Goal: Task Accomplishment & Management: Complete application form

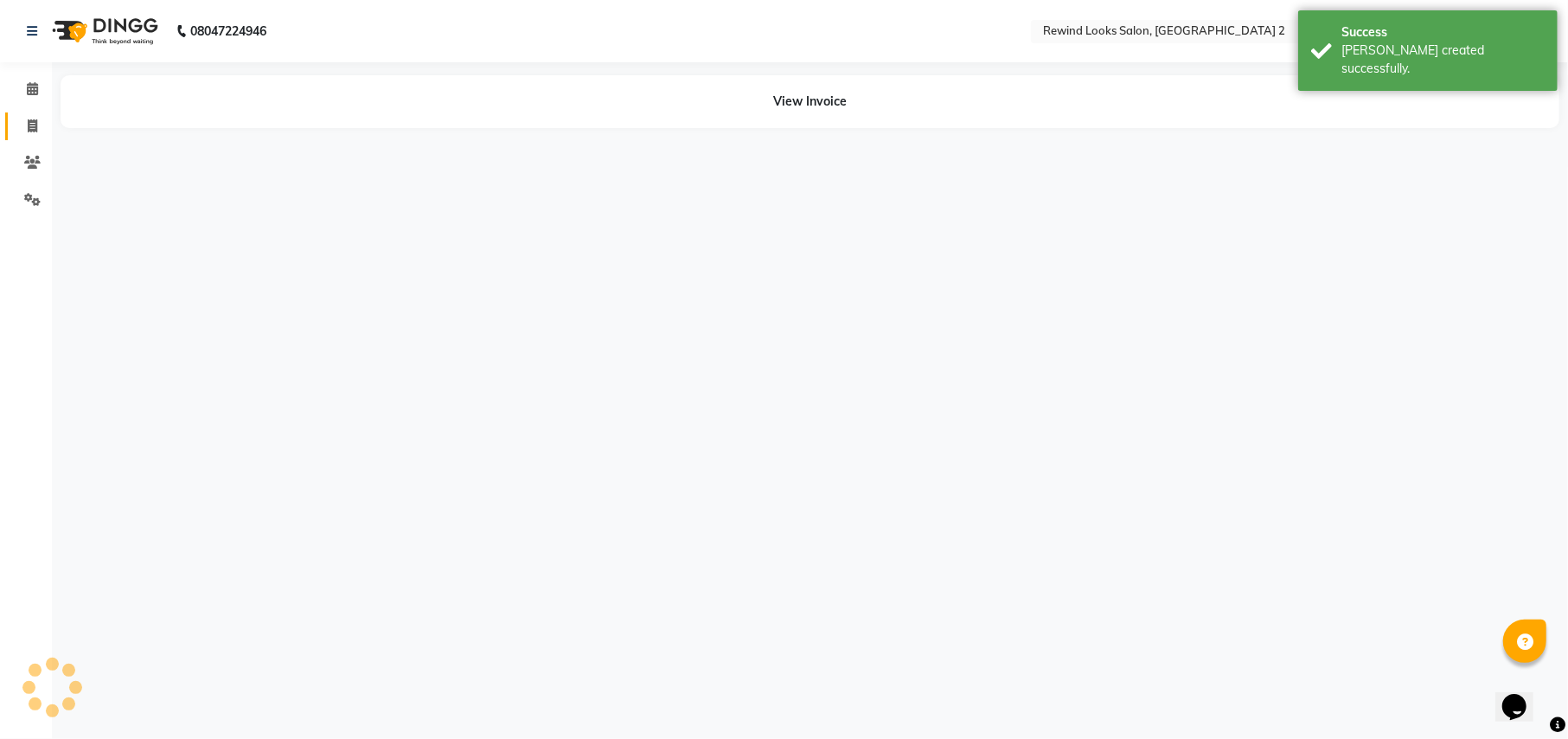
click at [30, 119] on icon at bounding box center [33, 125] width 10 height 13
select select "service"
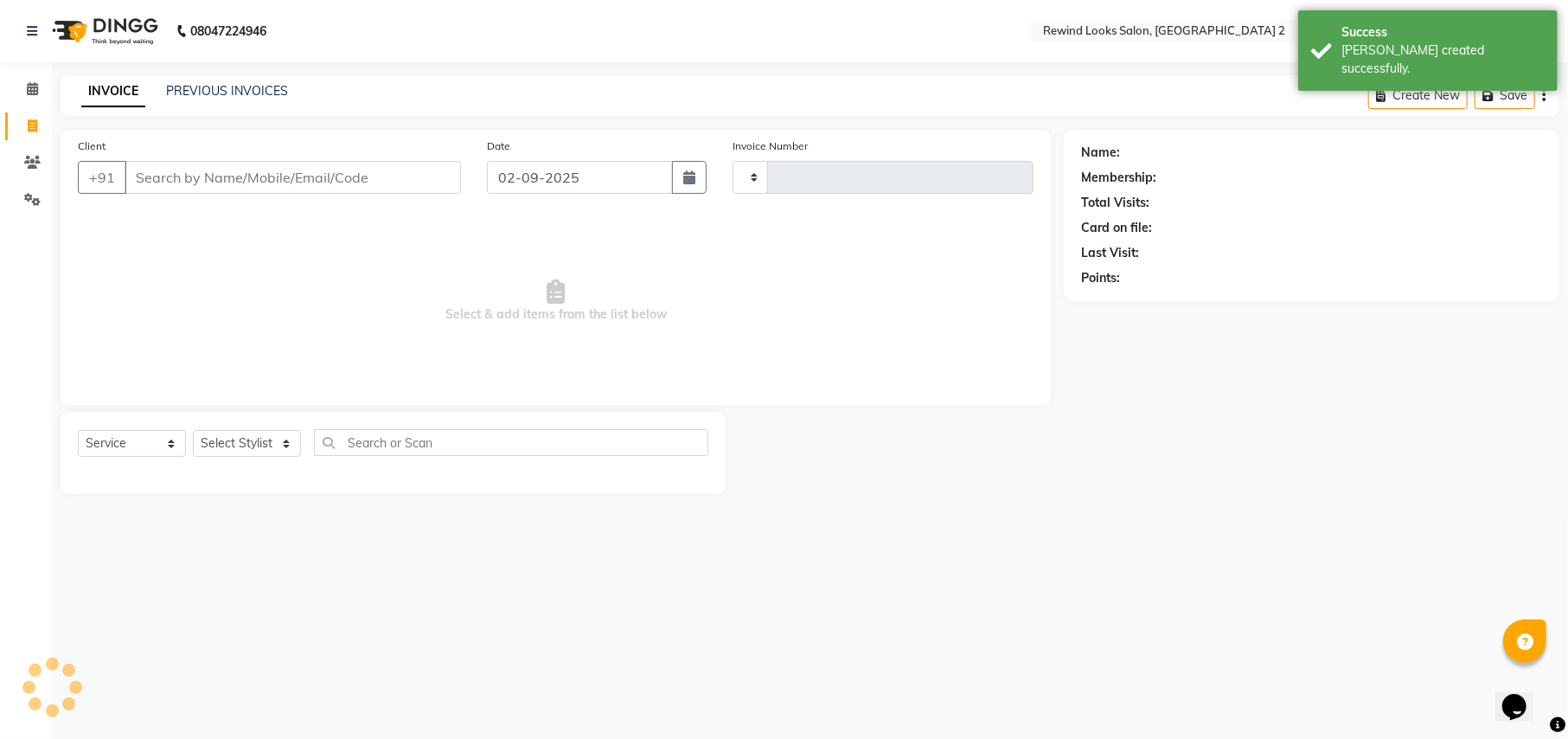
click at [171, 171] on input "Client" at bounding box center [292, 177] width 336 height 33
type input "790"
type input "9277"
select select "4640"
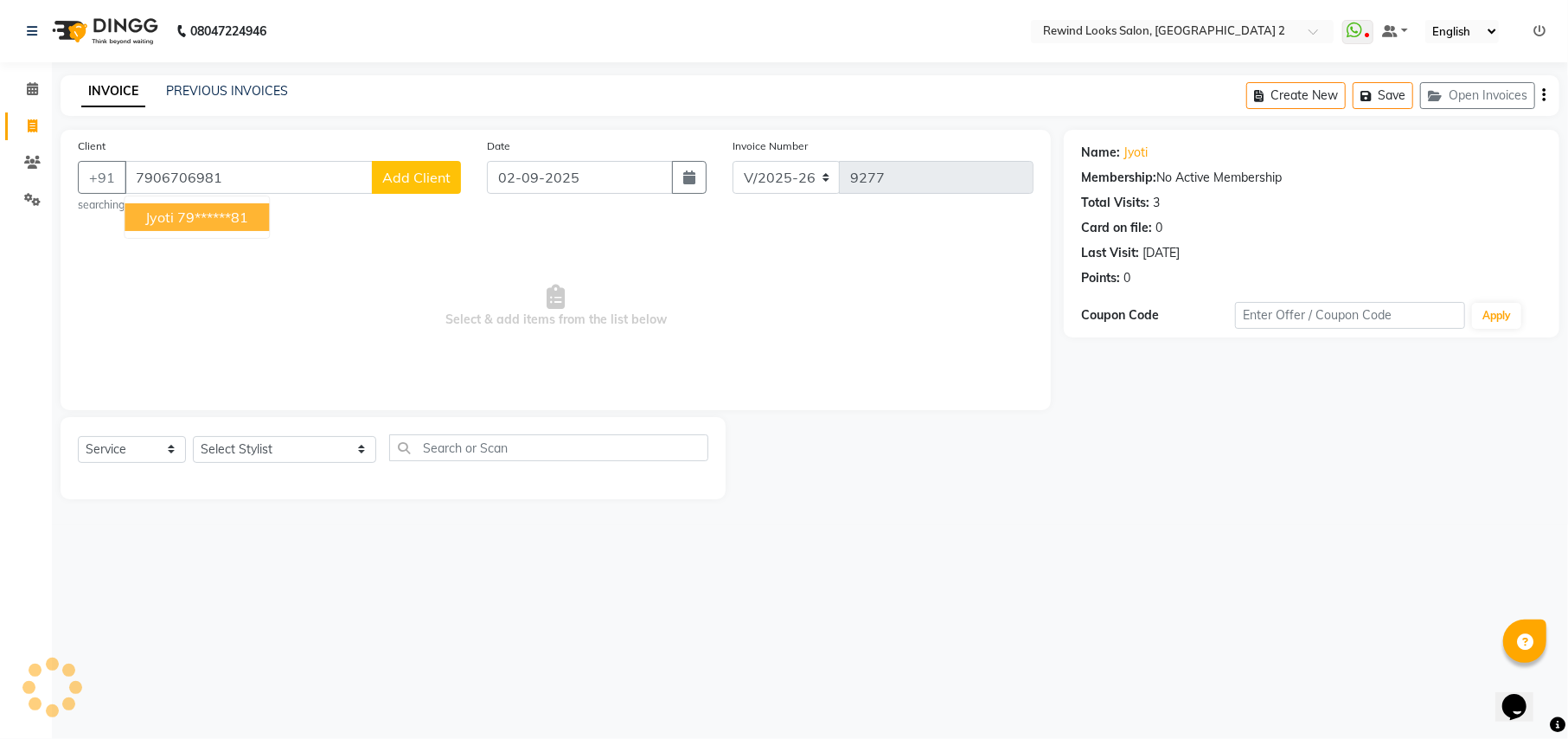
click at [198, 220] on ngb-highlight "79******81" at bounding box center [213, 217] width 71 height 17
type input "79******81"
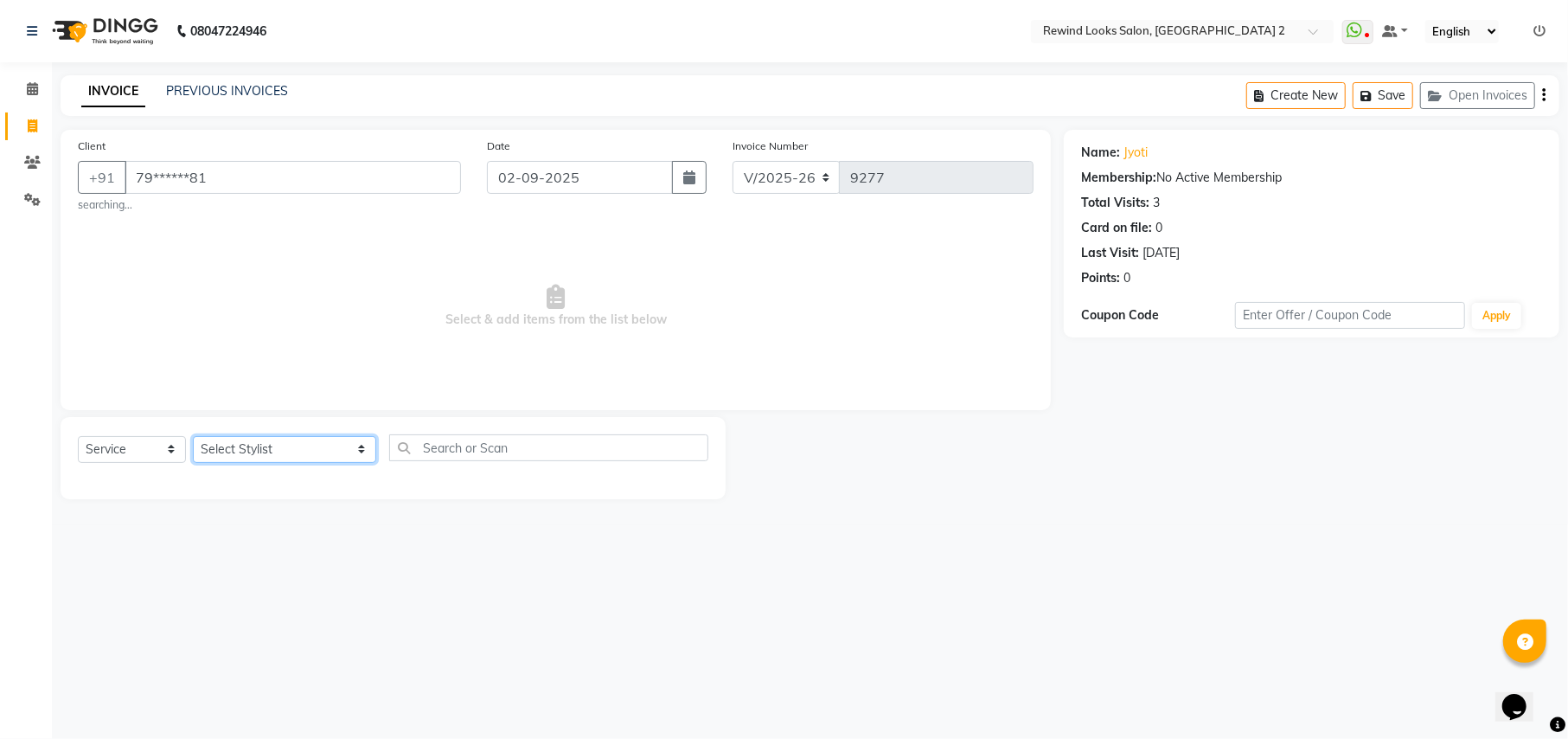
click at [258, 450] on select "Select Stylist aayat ADMIN Alfad hair Casa [PERSON_NAME] ([DEMOGRAPHIC_DATA] HA…" at bounding box center [284, 449] width 183 height 27
select select "78235"
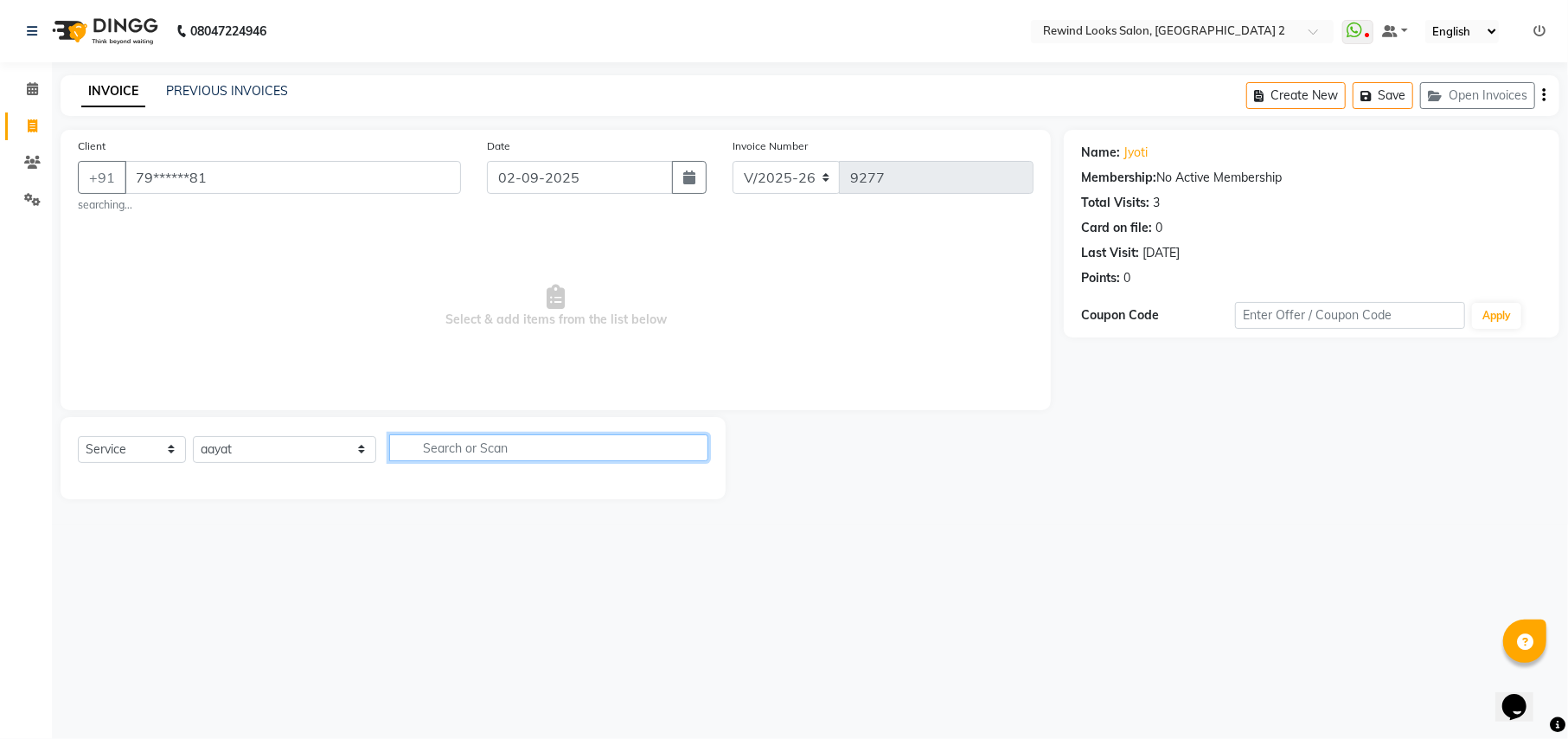
click at [422, 444] on input "text" at bounding box center [548, 448] width 318 height 27
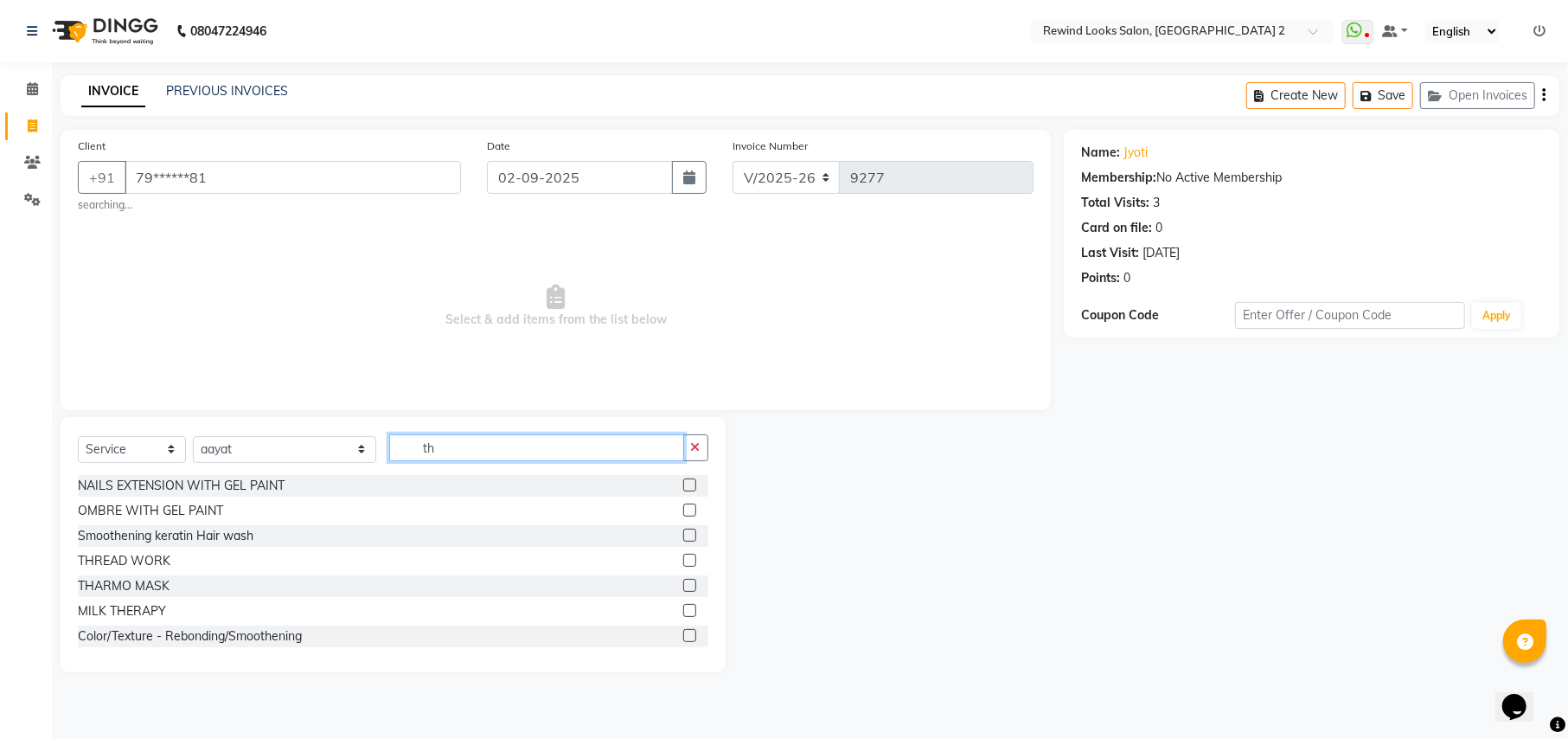
type input "t"
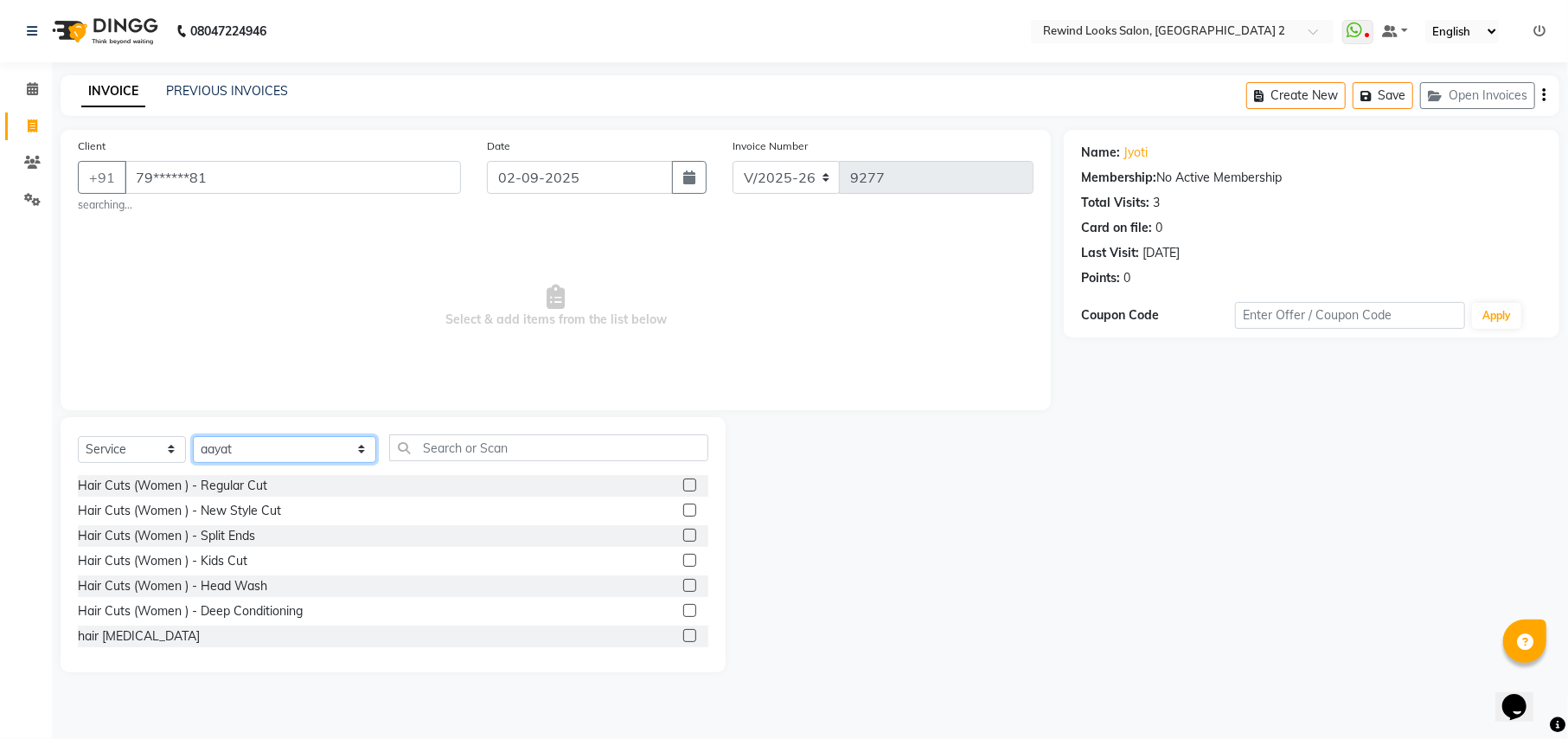
click at [235, 444] on select "Select Stylist aayat ADMIN Alfad hair Casa [PERSON_NAME] ([DEMOGRAPHIC_DATA] HA…" at bounding box center [284, 449] width 183 height 27
select select "60574"
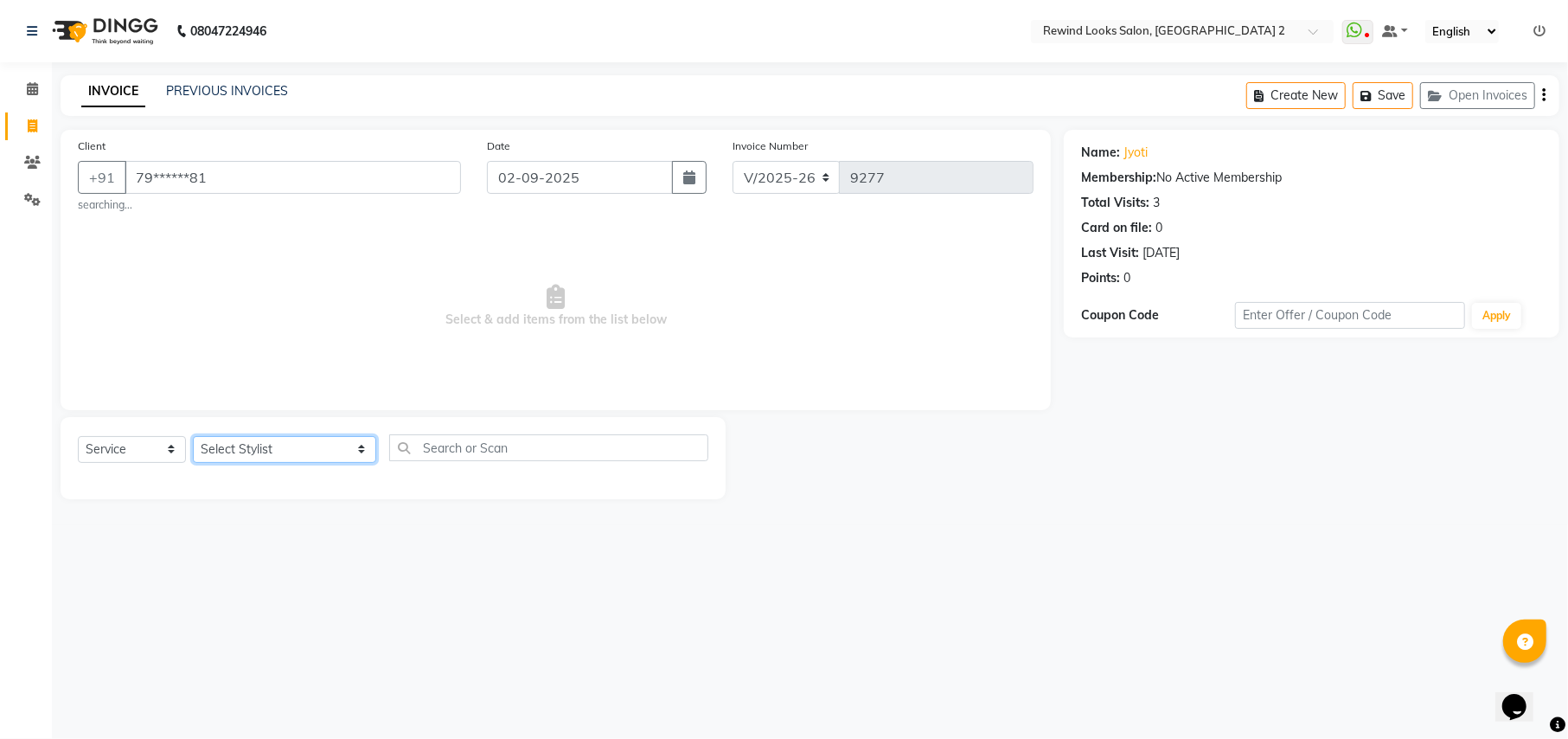
select select "27101"
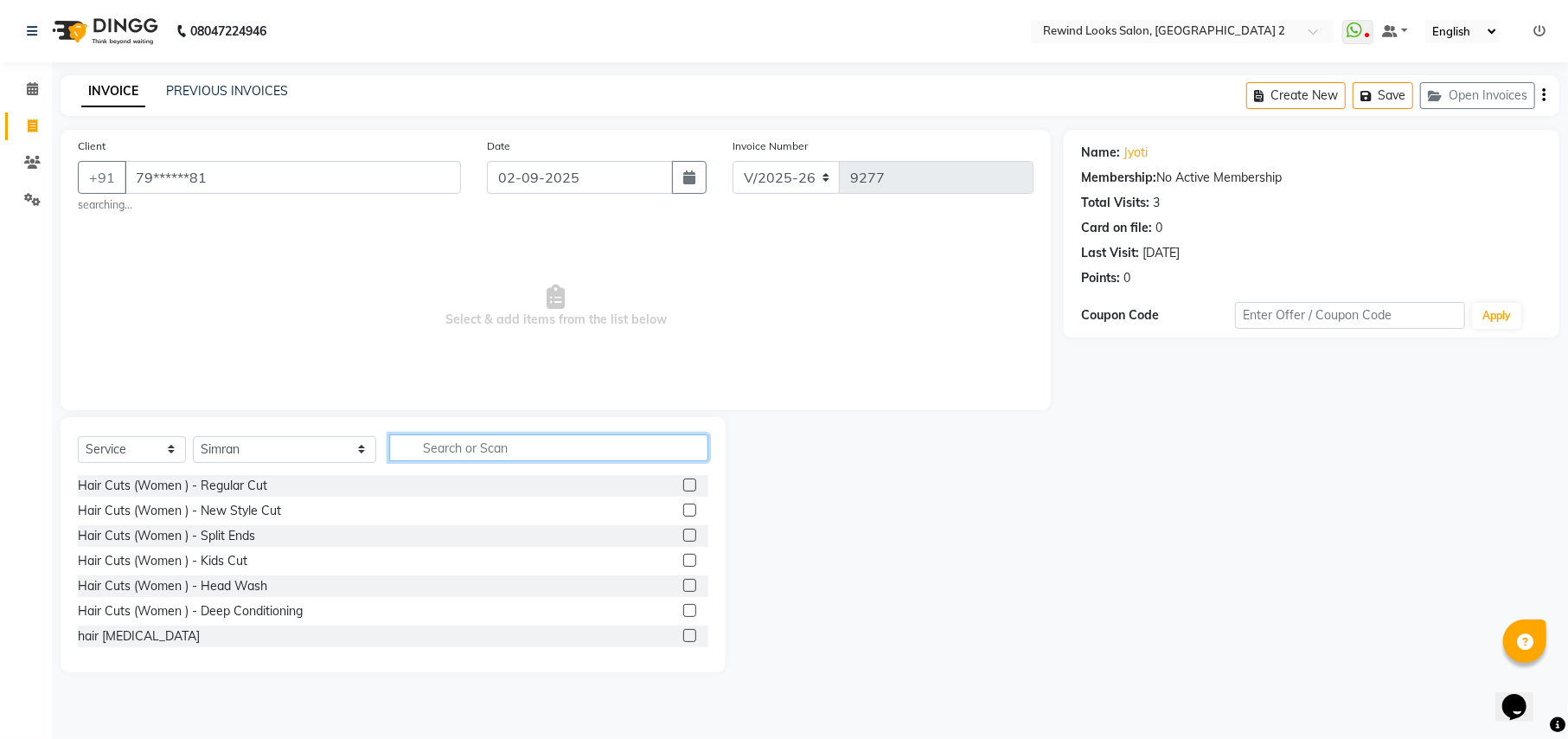
click at [434, 443] on input "text" at bounding box center [548, 448] width 318 height 27
type input "THRE"
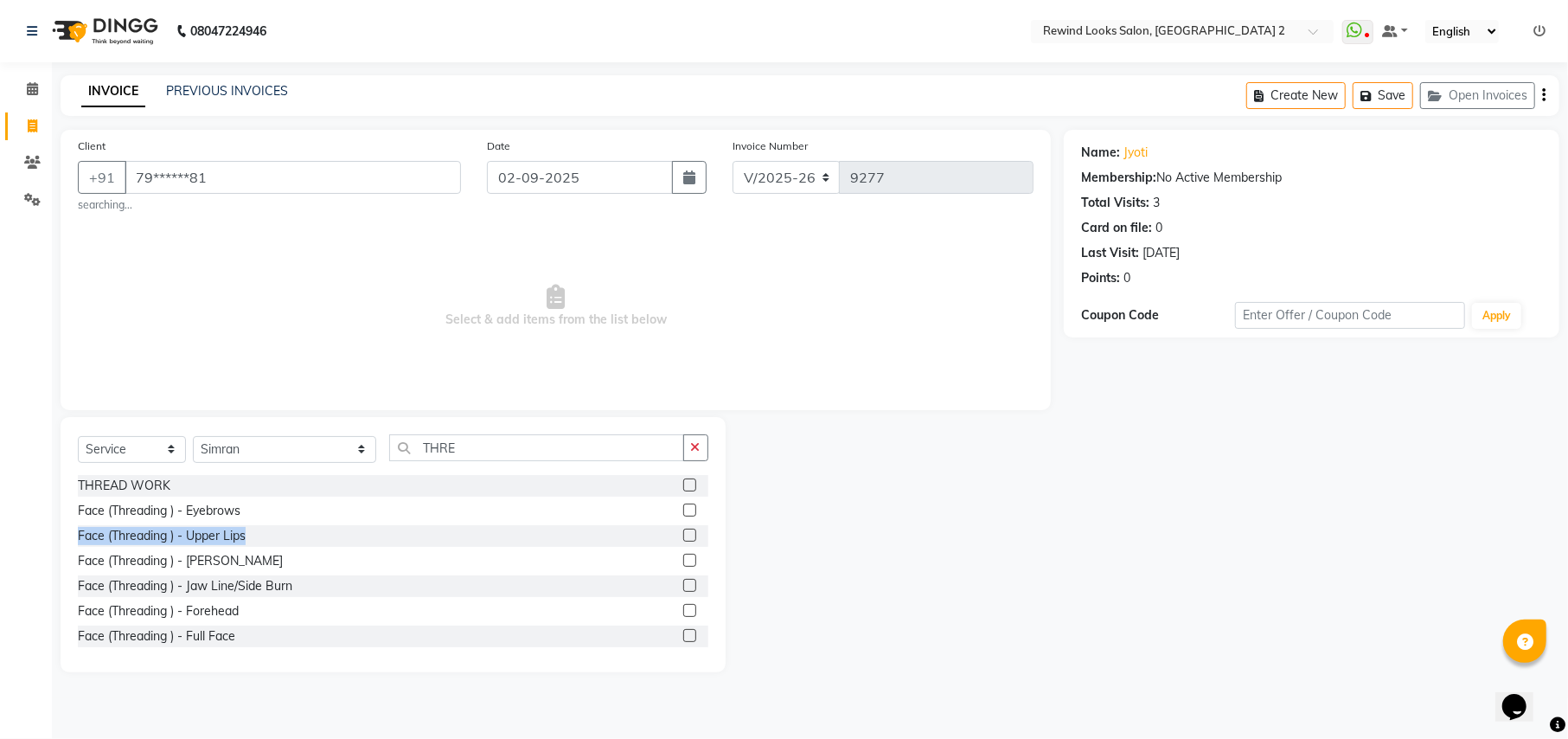
drag, startPoint x: 672, startPoint y: 512, endPoint x: 669, endPoint y: 538, distance: 26.2
click at [669, 538] on div "THREAD WORK Face (Threading ) - Eyebrows Face (Threading ) - Upper Lips Face (T…" at bounding box center [393, 562] width 630 height 173
click at [683, 538] on label at bounding box center [689, 535] width 13 height 13
click at [683, 538] on input "checkbox" at bounding box center [689, 536] width 12 height 12
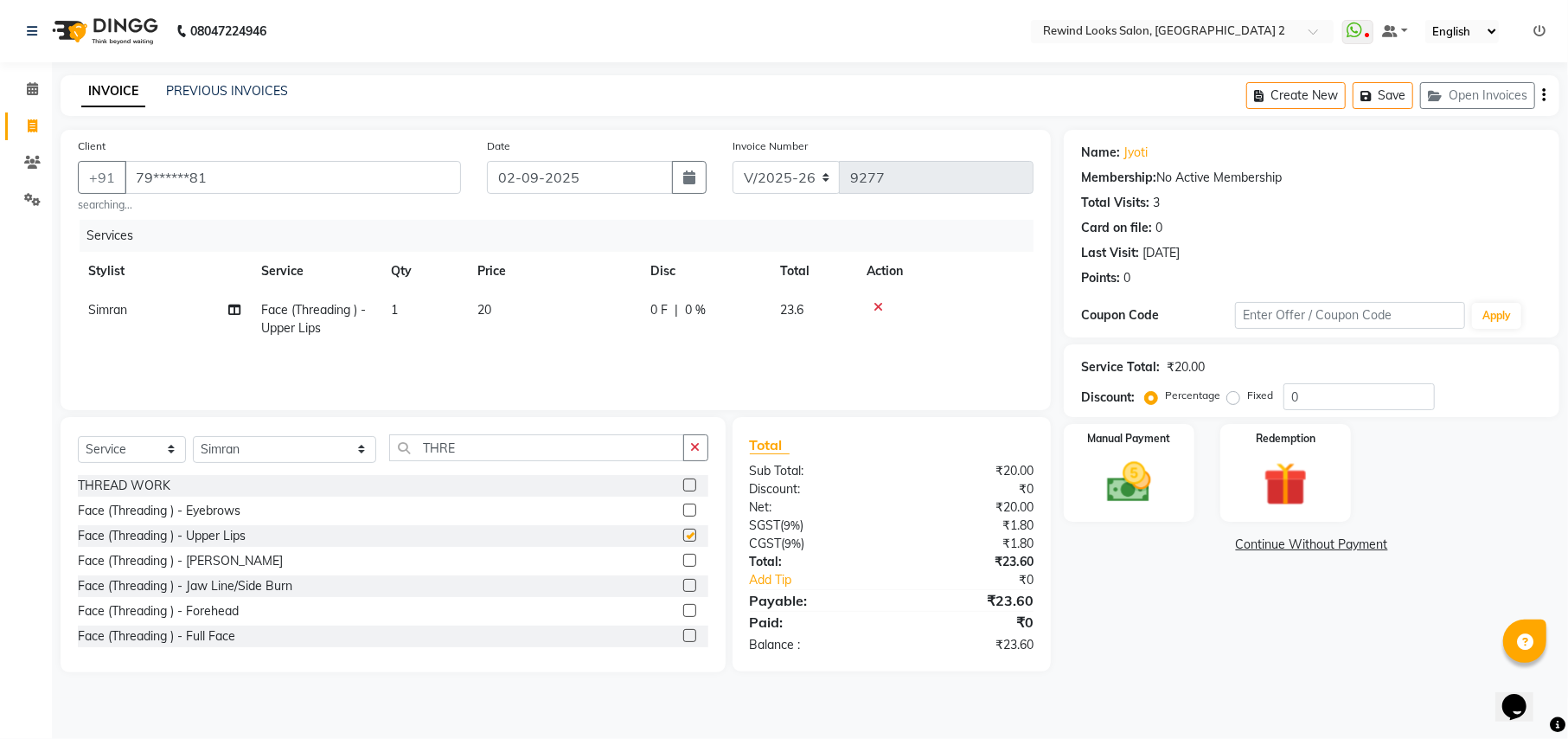
checkbox input "false"
click at [683, 513] on label at bounding box center [689, 509] width 13 height 13
click at [683, 513] on input "checkbox" at bounding box center [689, 511] width 12 height 12
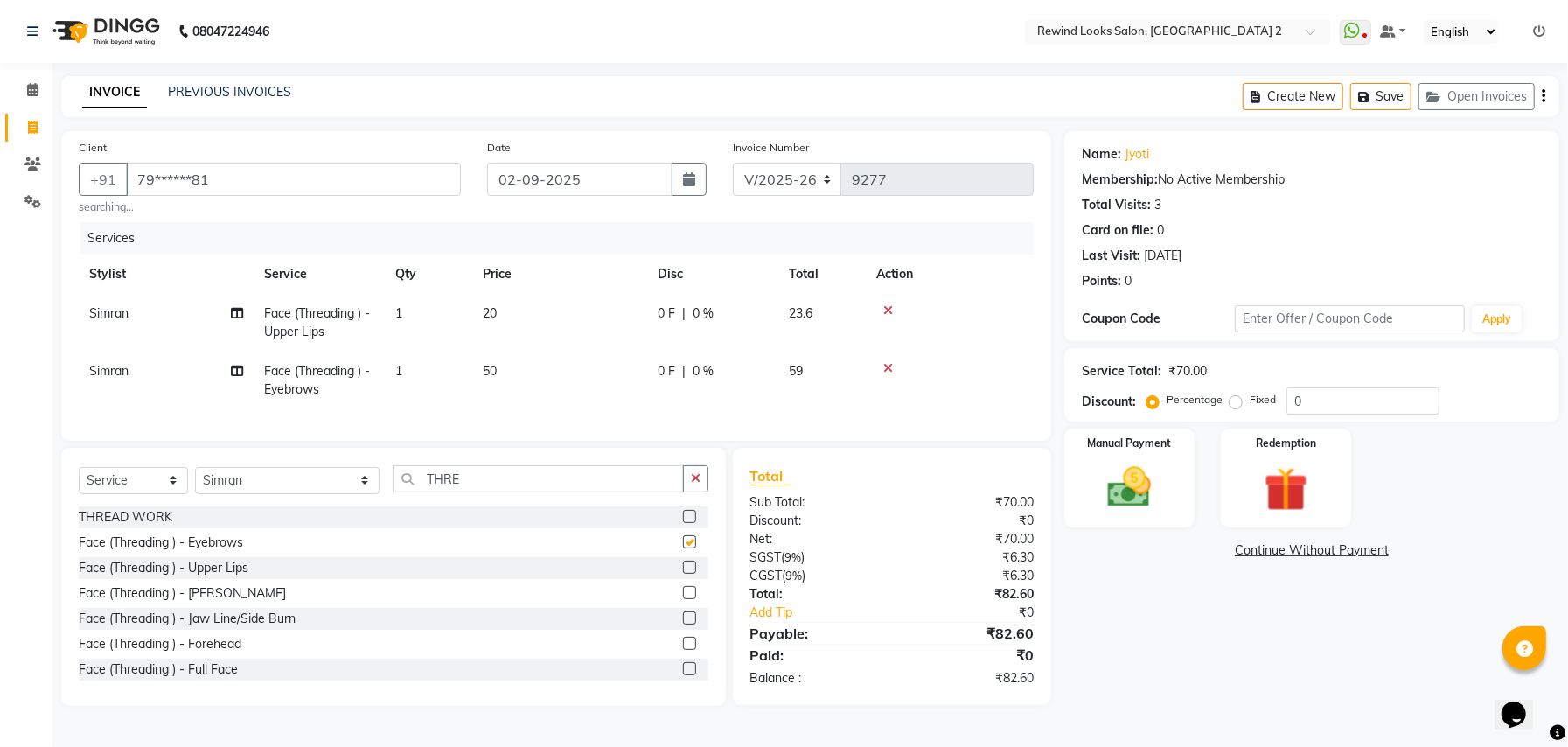
checkbox input "false"
click at [1544, 96] on icon "button" at bounding box center [1544, 96] width 4 height 1
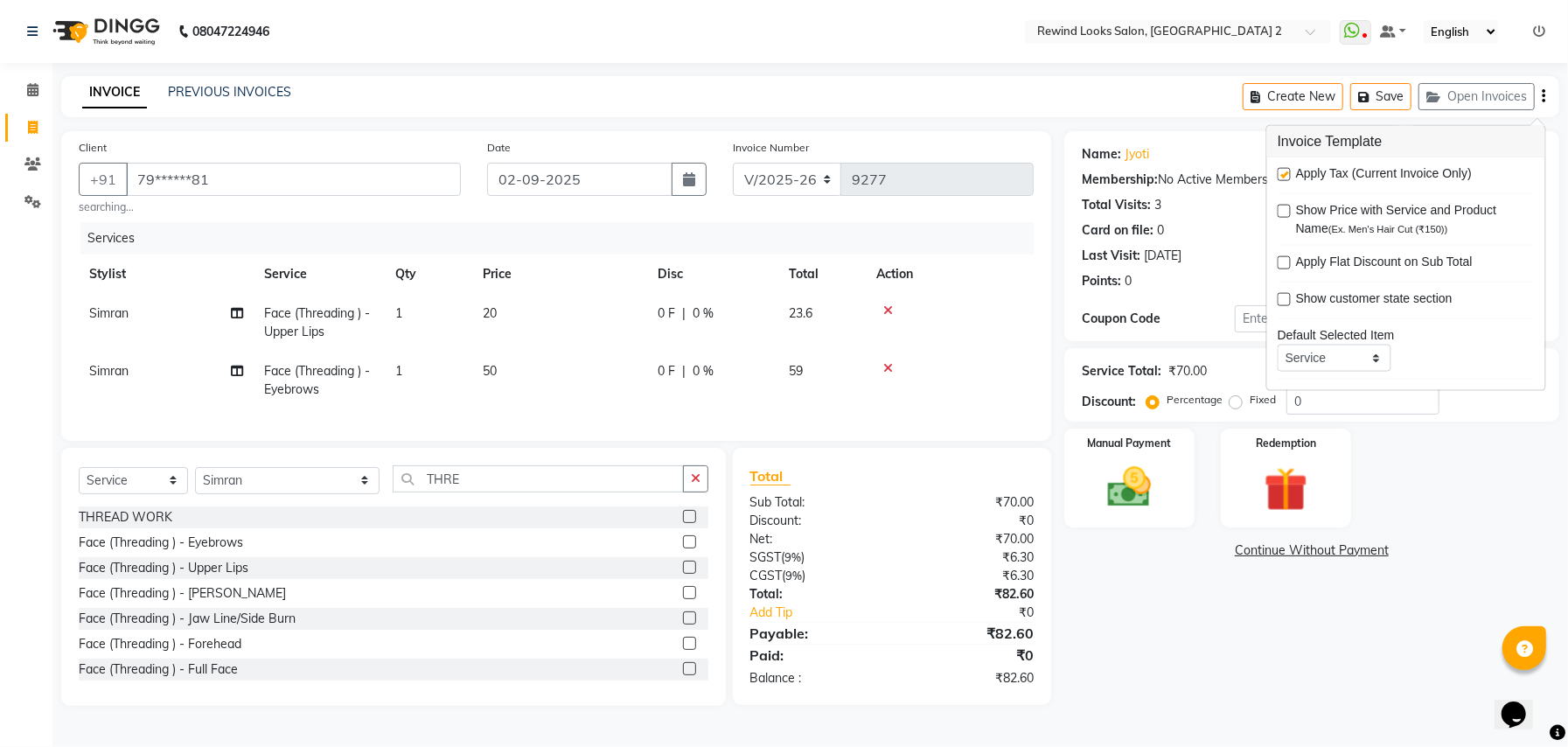
click at [1285, 173] on label at bounding box center [1284, 173] width 13 height 13
click at [1285, 173] on input "checkbox" at bounding box center [1284, 175] width 12 height 12
checkbox input "false"
click at [1143, 462] on img at bounding box center [1129, 487] width 74 height 53
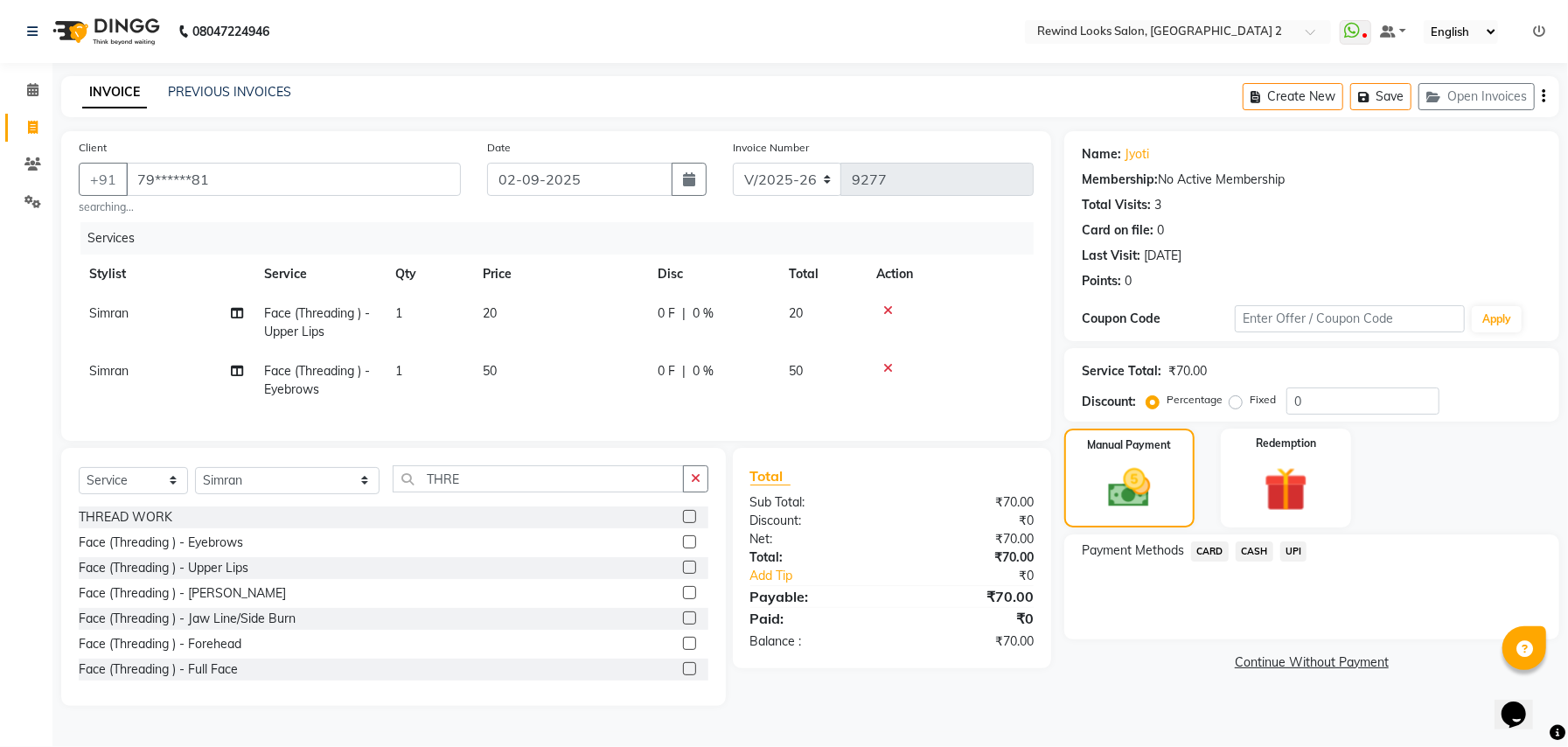
click at [1297, 545] on span "UPI" at bounding box center [1293, 551] width 27 height 20
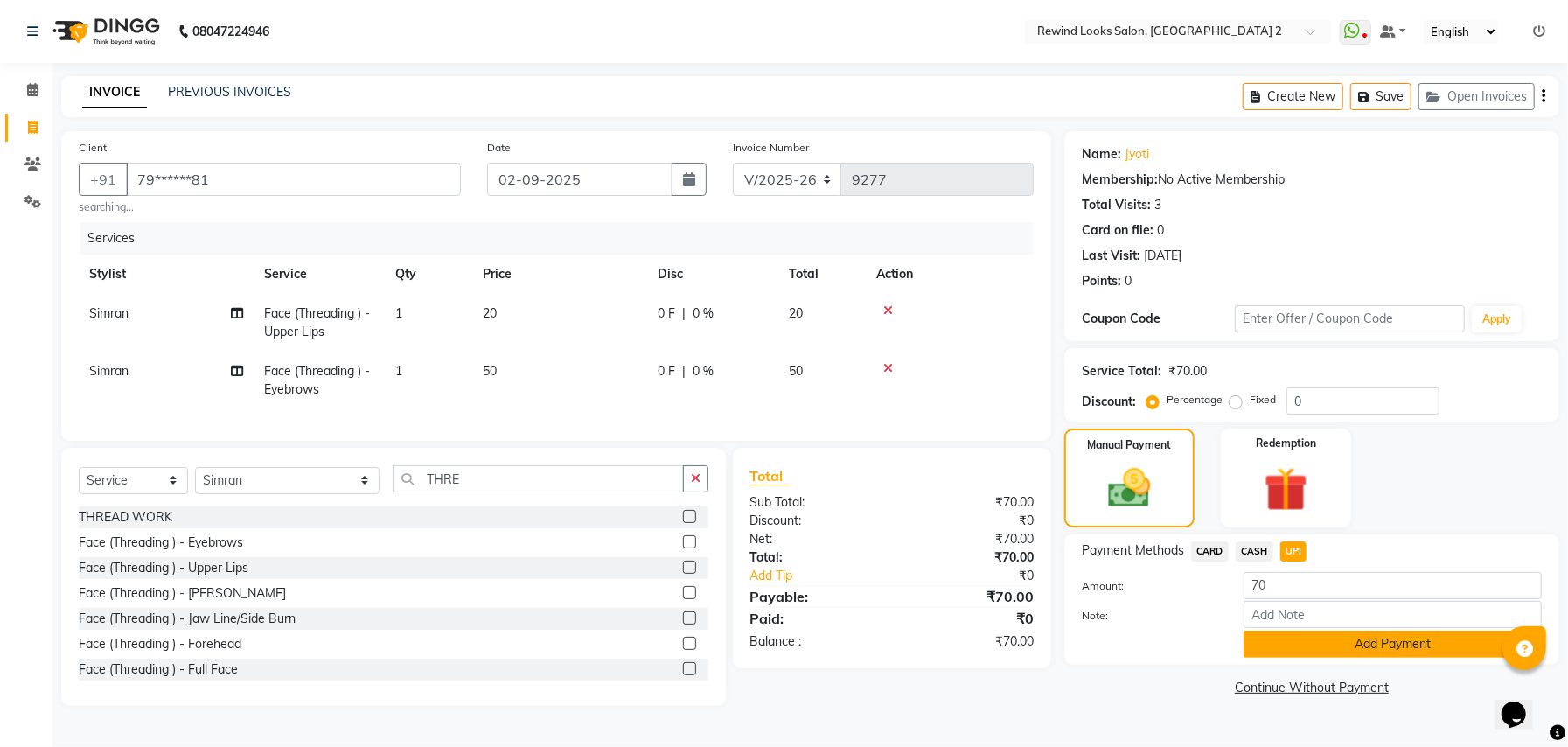
click at [1292, 634] on button "Add Payment" at bounding box center [1393, 644] width 298 height 27
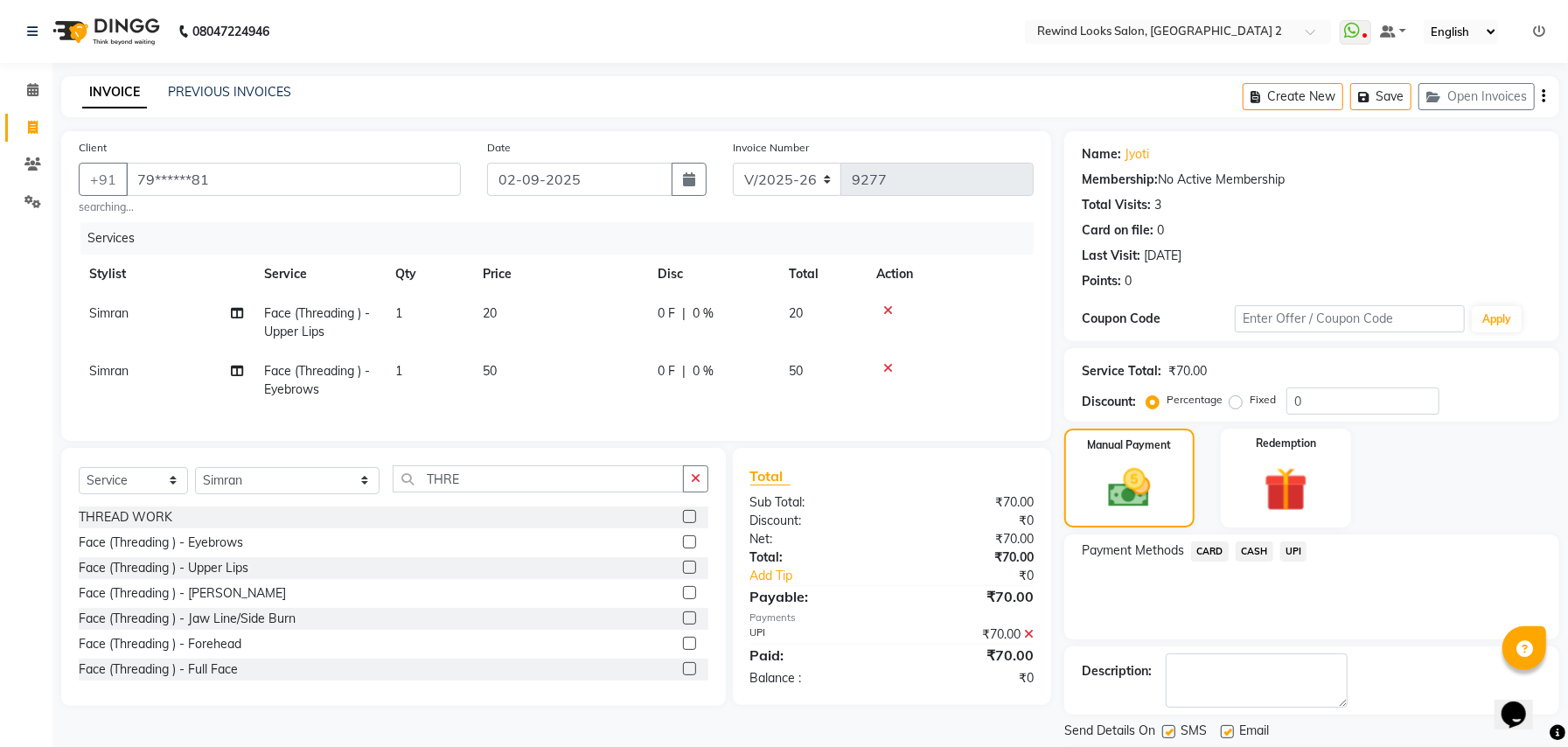
click at [1313, 717] on div "Name: Jyoti Membership: No Active Membership Total Visits: 3 Card on file: 0 La…" at bounding box center [1319, 453] width 508 height 643
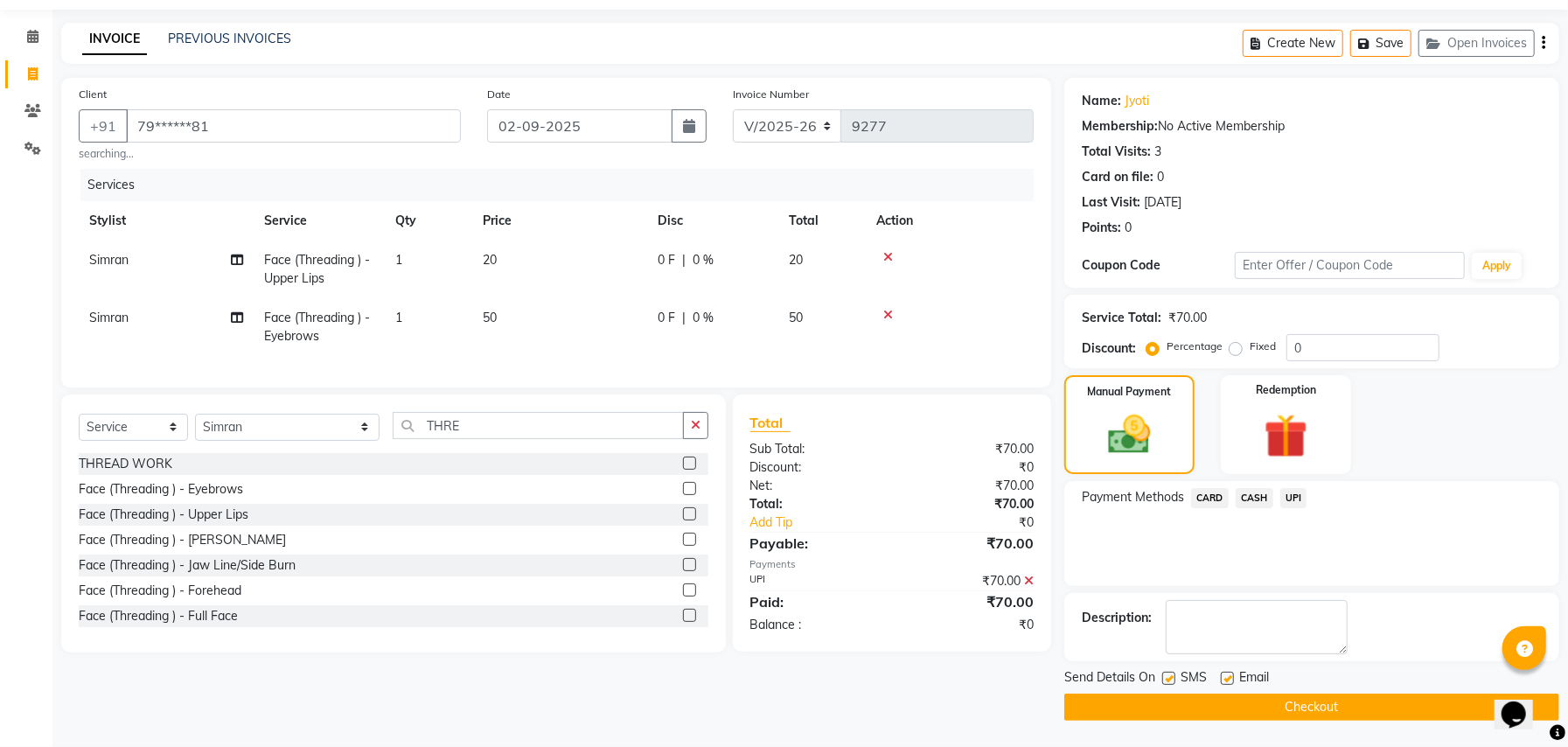
click at [1274, 701] on button "Checkout" at bounding box center [1312, 707] width 495 height 27
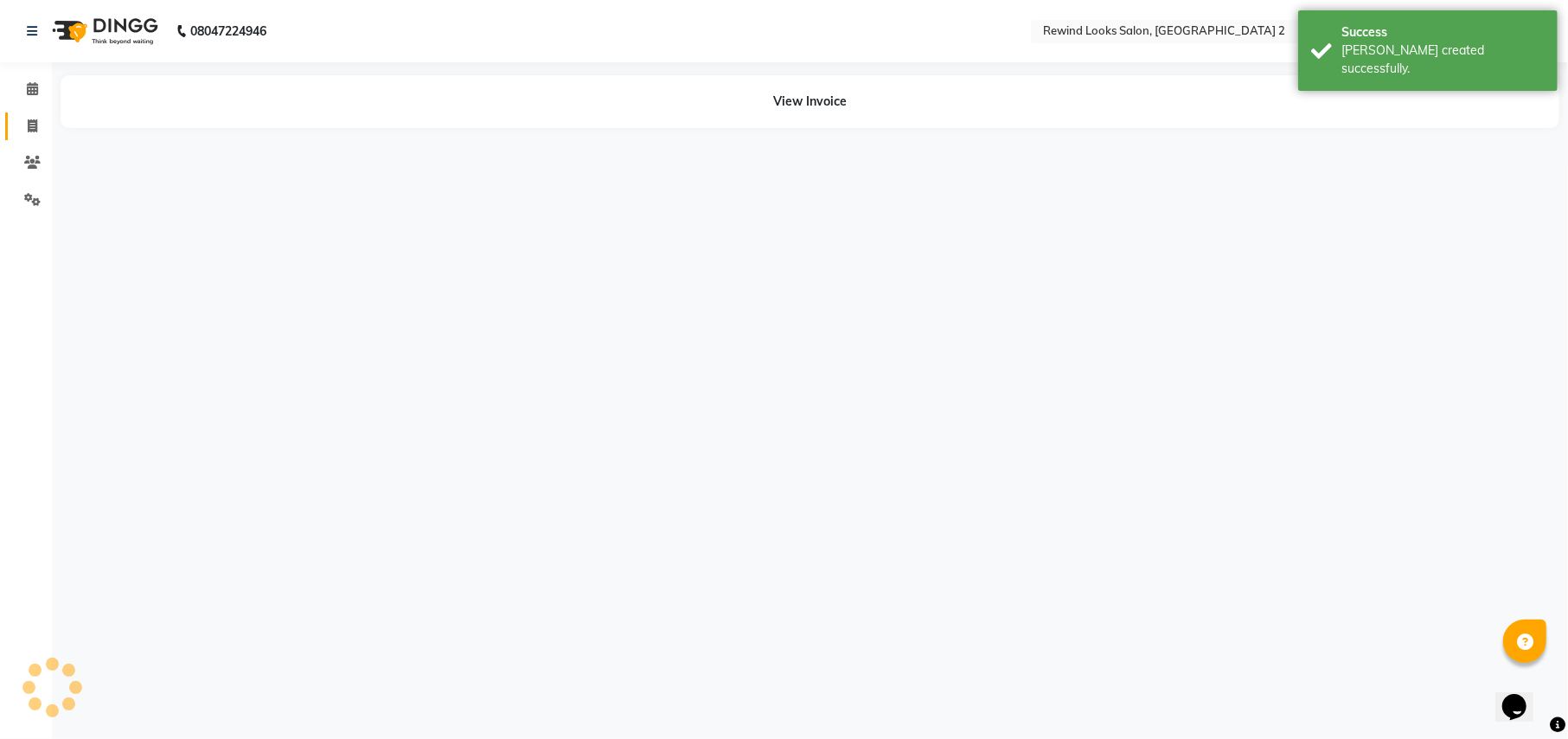
click at [36, 124] on icon at bounding box center [33, 125] width 10 height 13
select select "service"
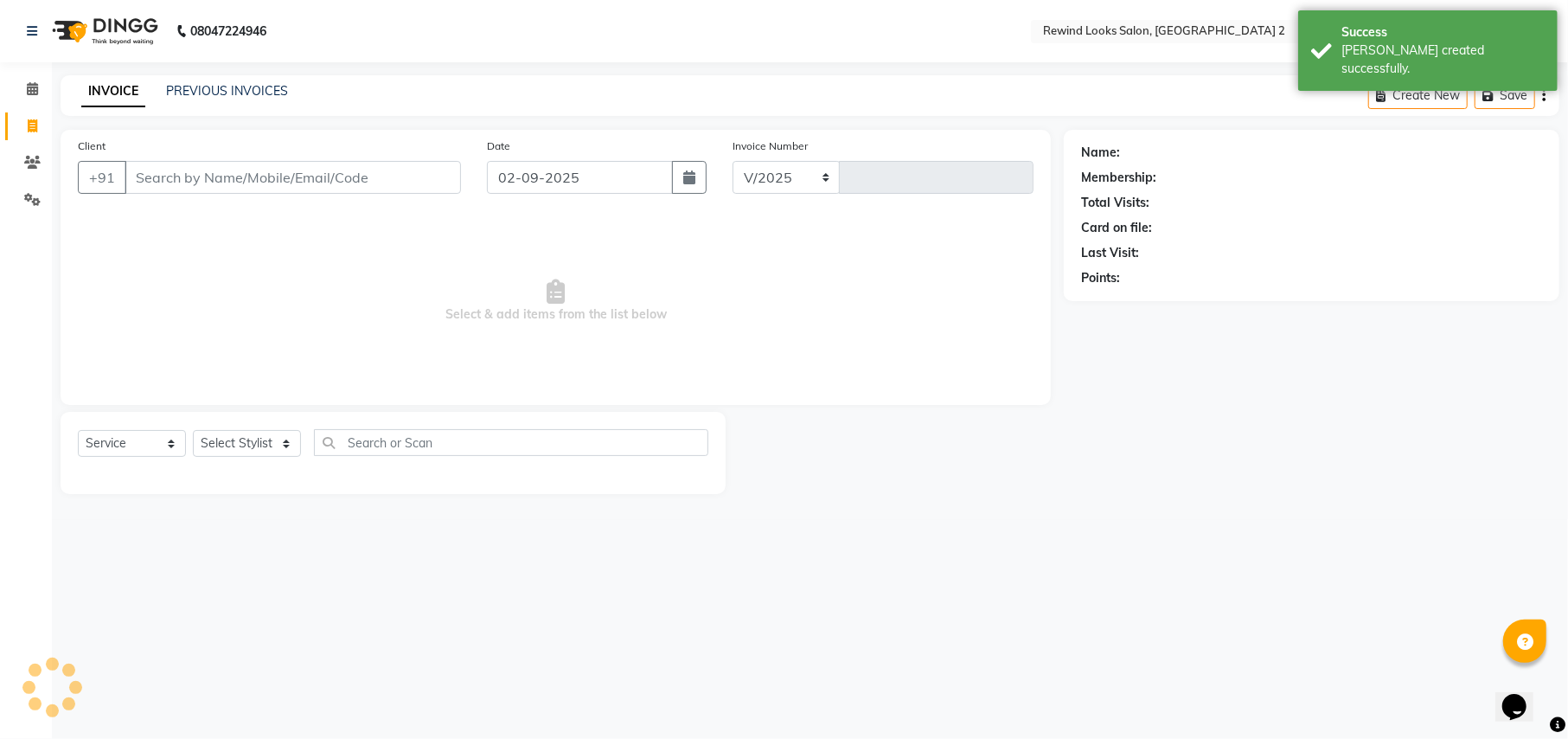
select select "4640"
type input "9278"
click at [187, 173] on input "Client" at bounding box center [292, 177] width 336 height 33
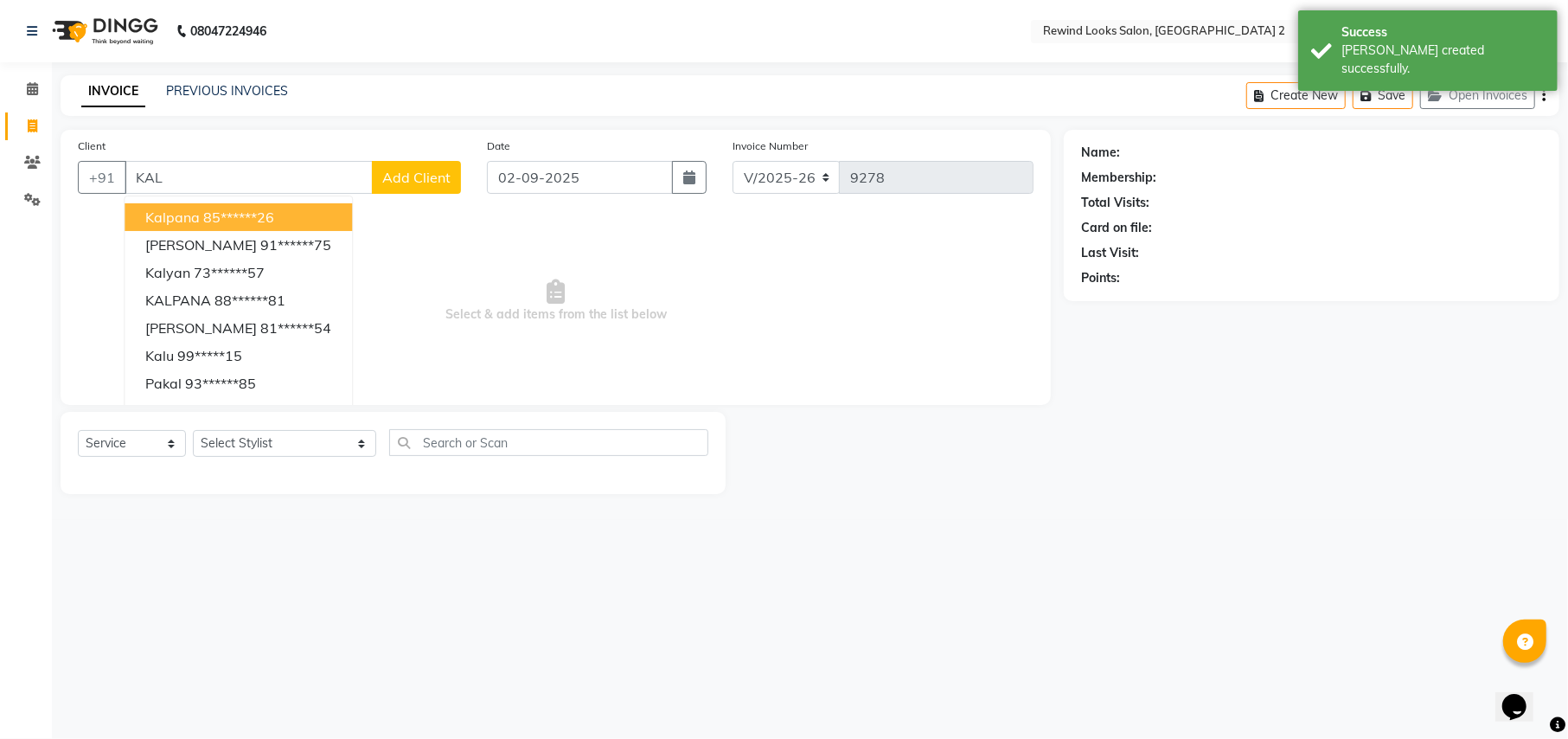
click at [196, 216] on span "kalpana" at bounding box center [172, 217] width 55 height 17
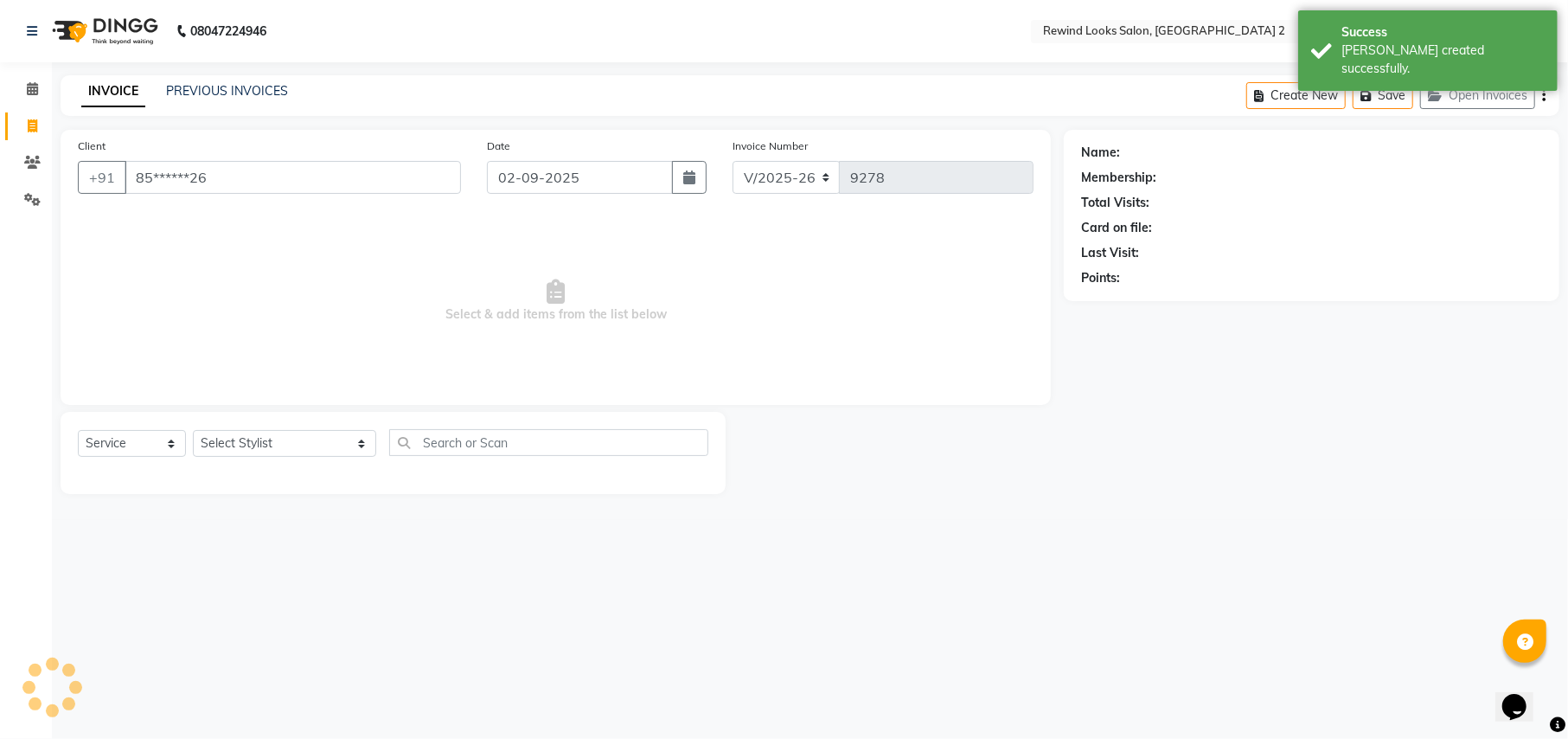
type input "85******26"
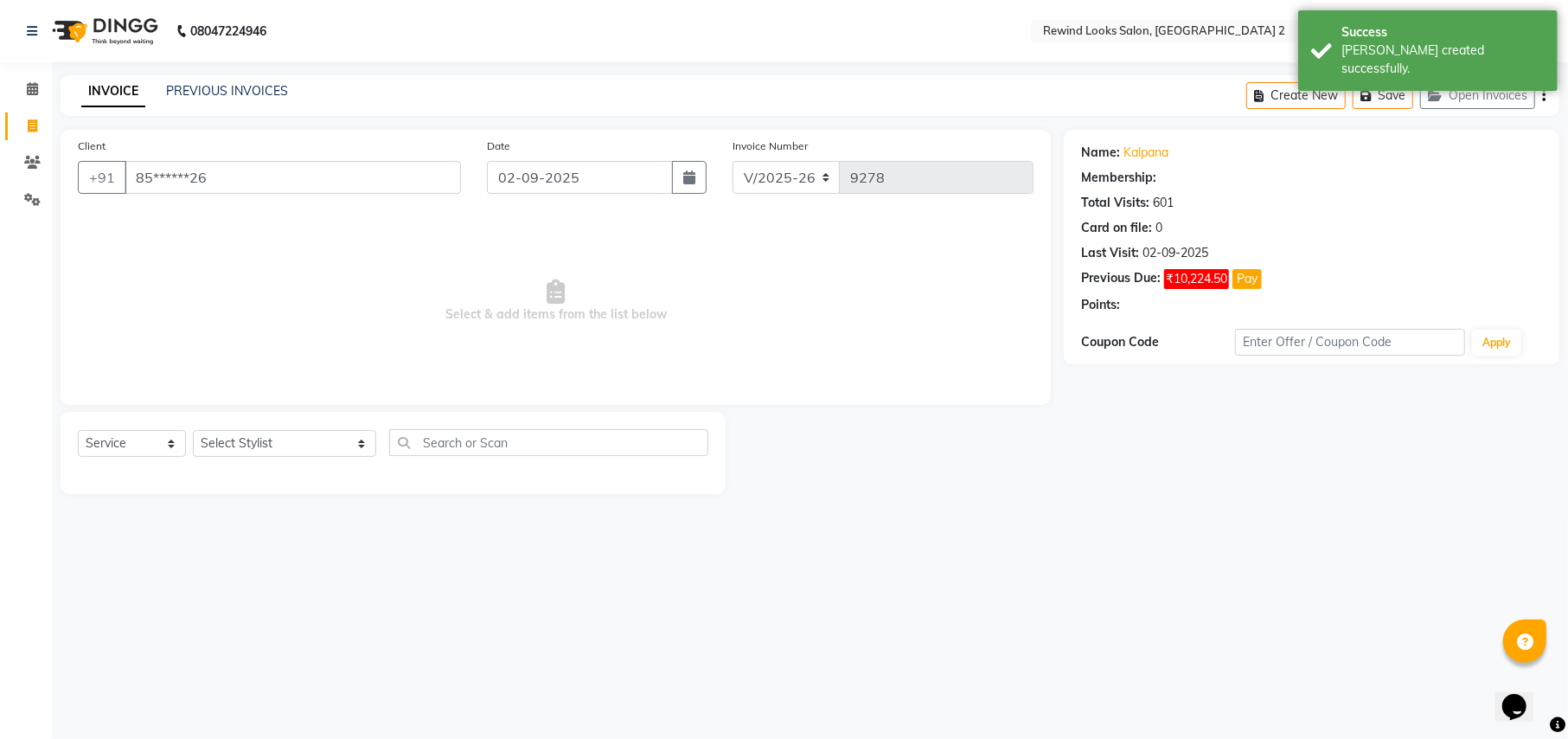
select select "1: Object"
click at [243, 439] on select "Select Stylist aayat ADMIN Alfad hair Casa [PERSON_NAME] ([DEMOGRAPHIC_DATA] HA…" at bounding box center [284, 443] width 183 height 27
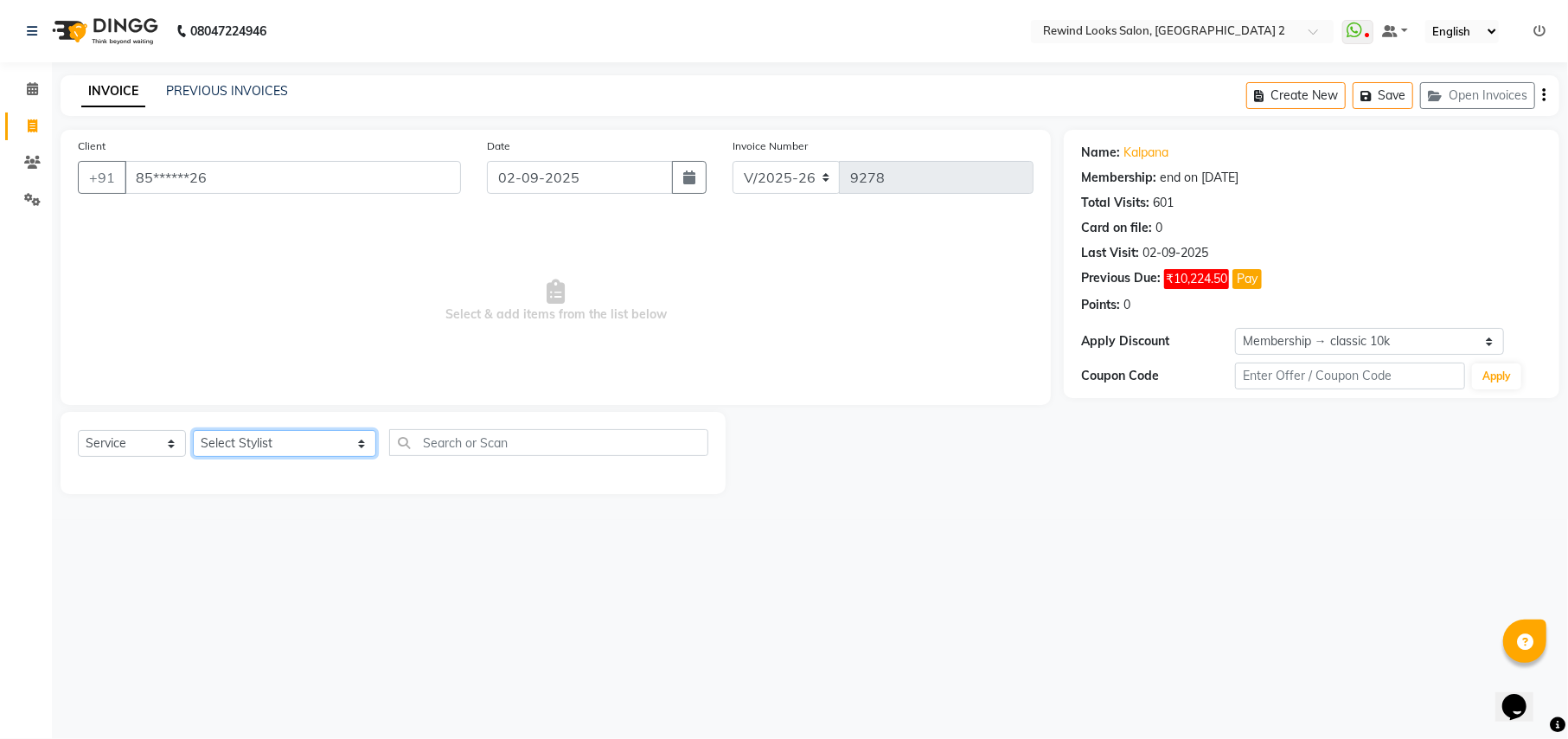
select select "52034"
click at [193, 430] on select "Select Stylist aayat ADMIN Alfad hair Casa [PERSON_NAME] ([DEMOGRAPHIC_DATA] HA…" at bounding box center [284, 443] width 183 height 27
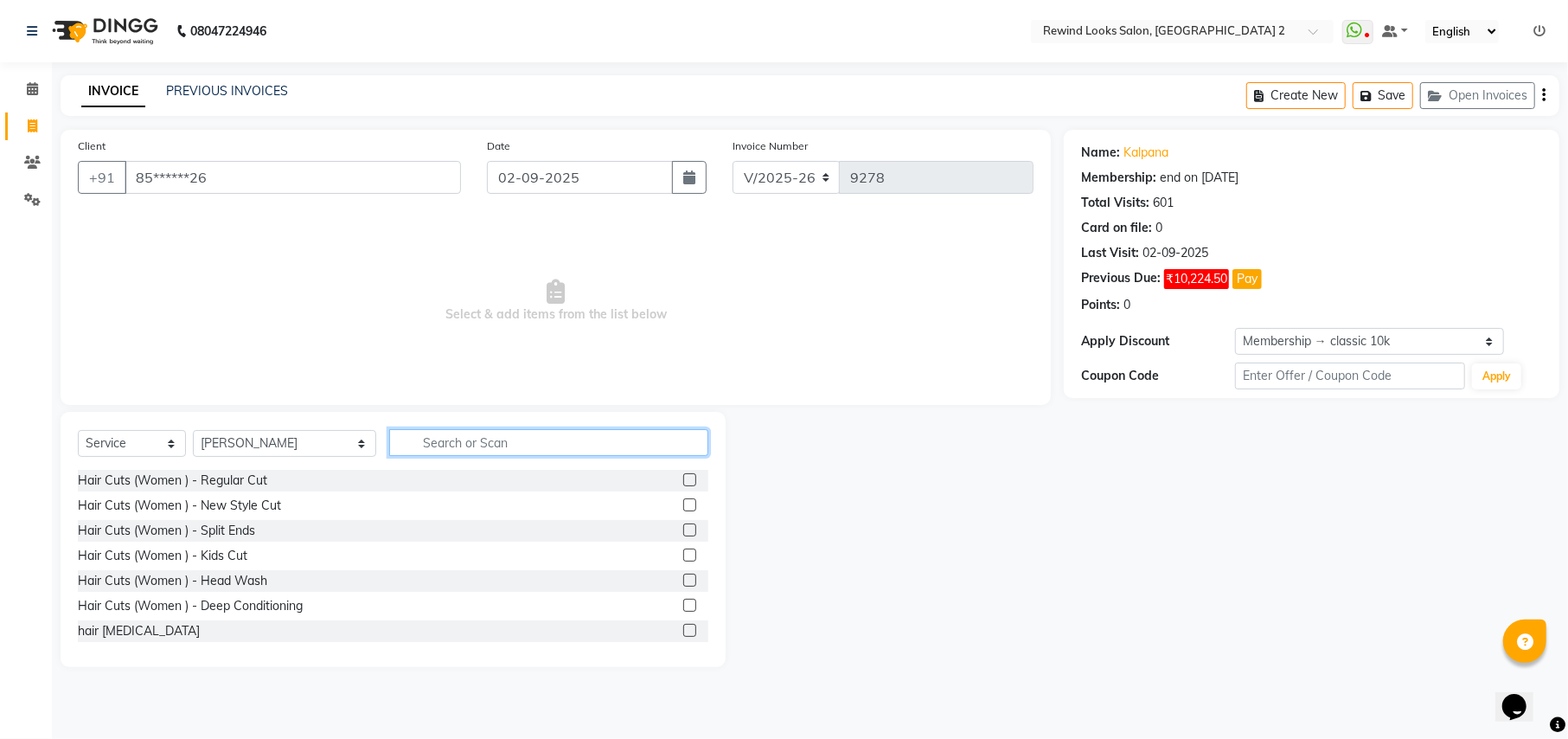
click at [427, 444] on input "text" at bounding box center [548, 442] width 318 height 27
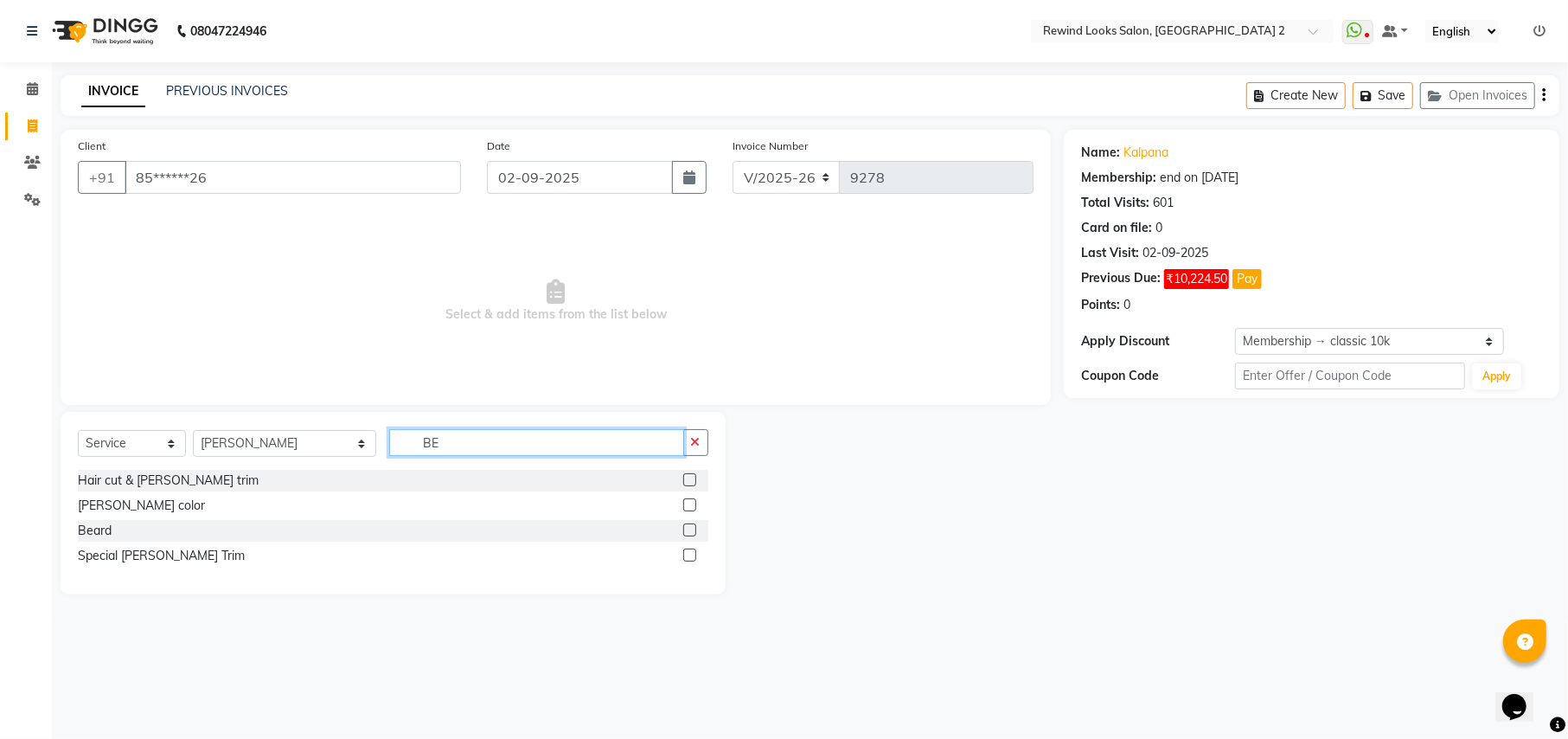
type input "BE"
click at [690, 533] on label at bounding box center [689, 529] width 13 height 13
click at [690, 533] on input "checkbox" at bounding box center [689, 531] width 12 height 12
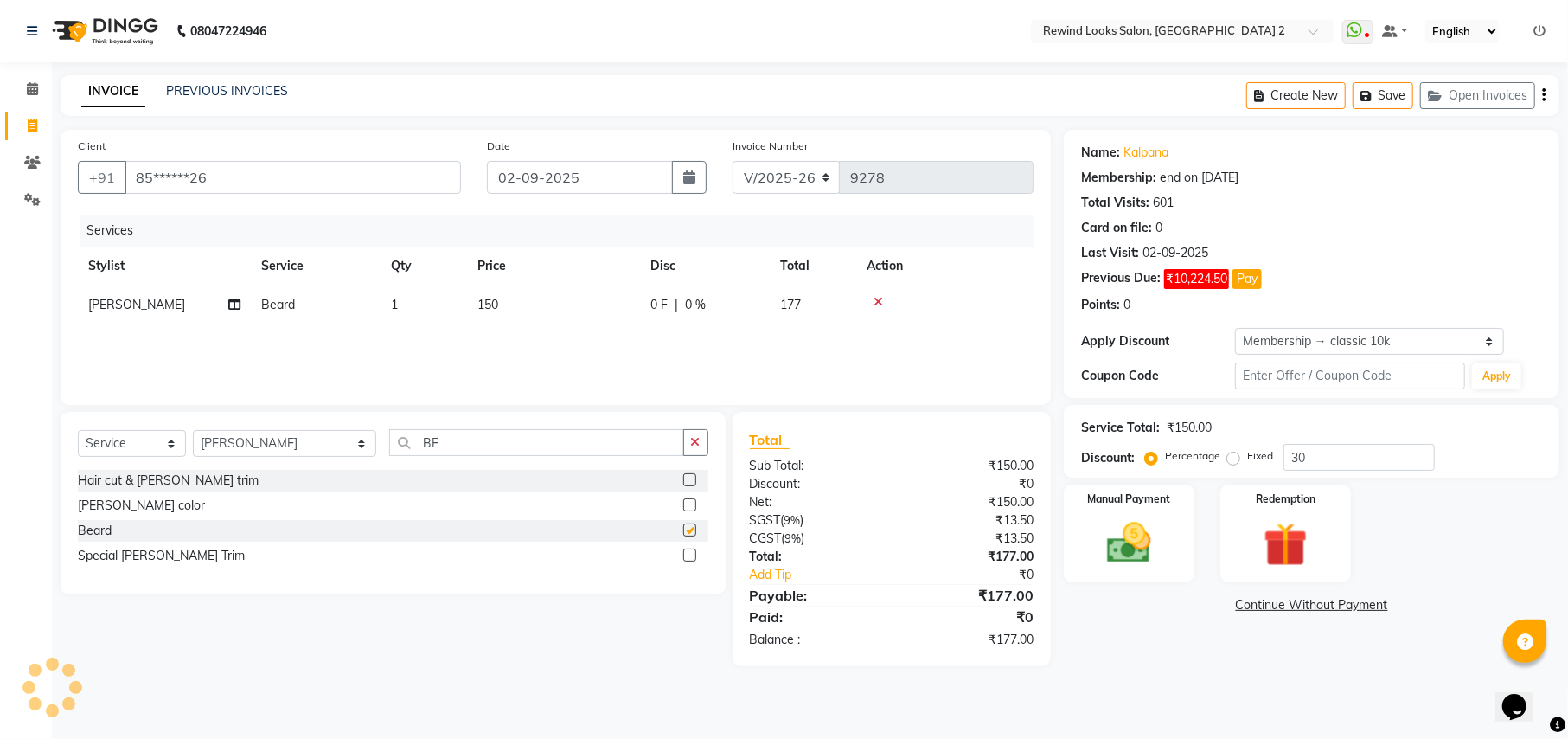
checkbox input "false"
click at [1543, 95] on icon "button" at bounding box center [1544, 95] width 4 height 1
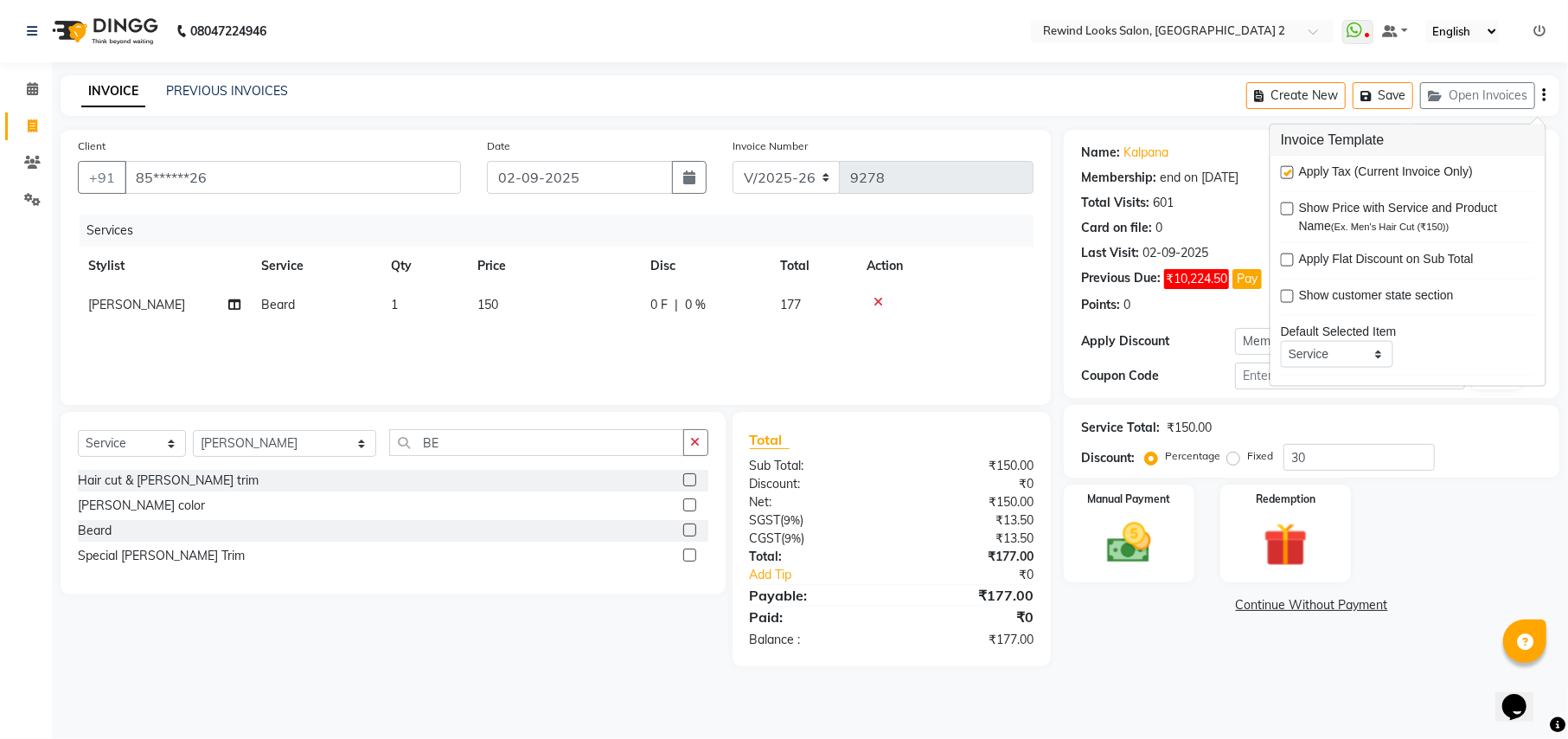
click at [1291, 172] on label at bounding box center [1287, 172] width 13 height 13
click at [1291, 172] on input "checkbox" at bounding box center [1287, 173] width 12 height 12
checkbox input "false"
click at [1148, 527] on img at bounding box center [1128, 542] width 74 height 53
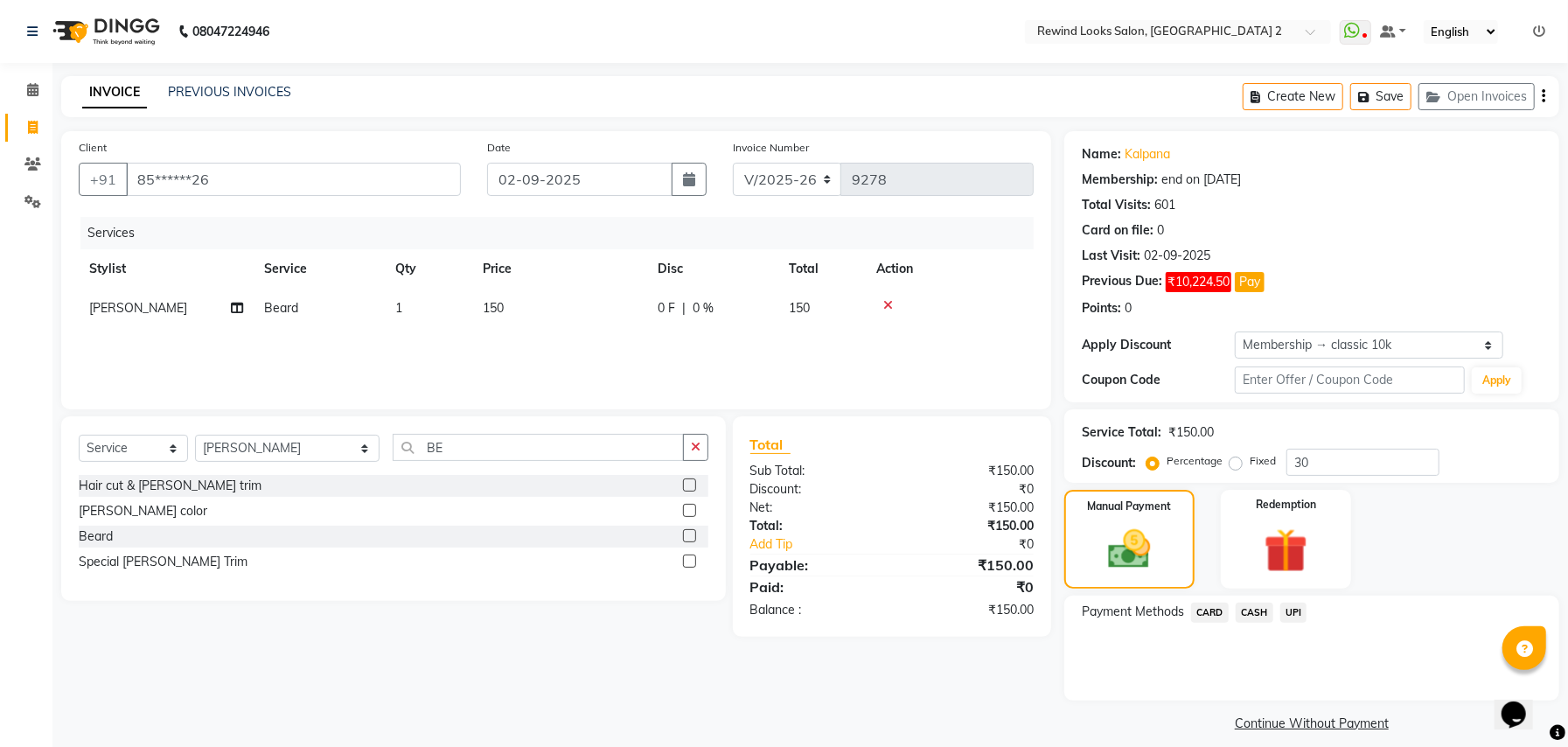
click at [1297, 607] on span "UPI" at bounding box center [1293, 613] width 27 height 20
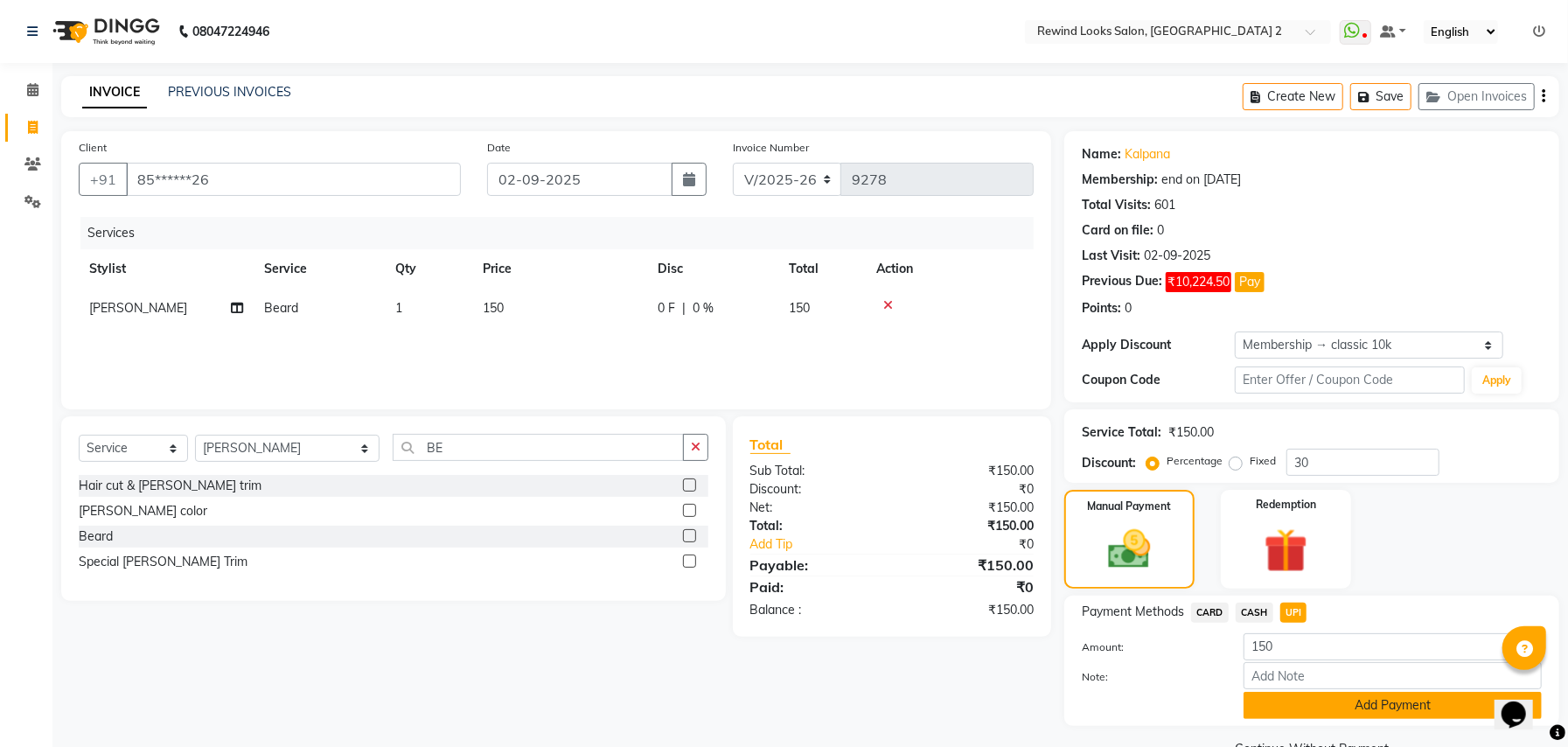
click at [1312, 697] on button "Add Payment" at bounding box center [1393, 705] width 298 height 27
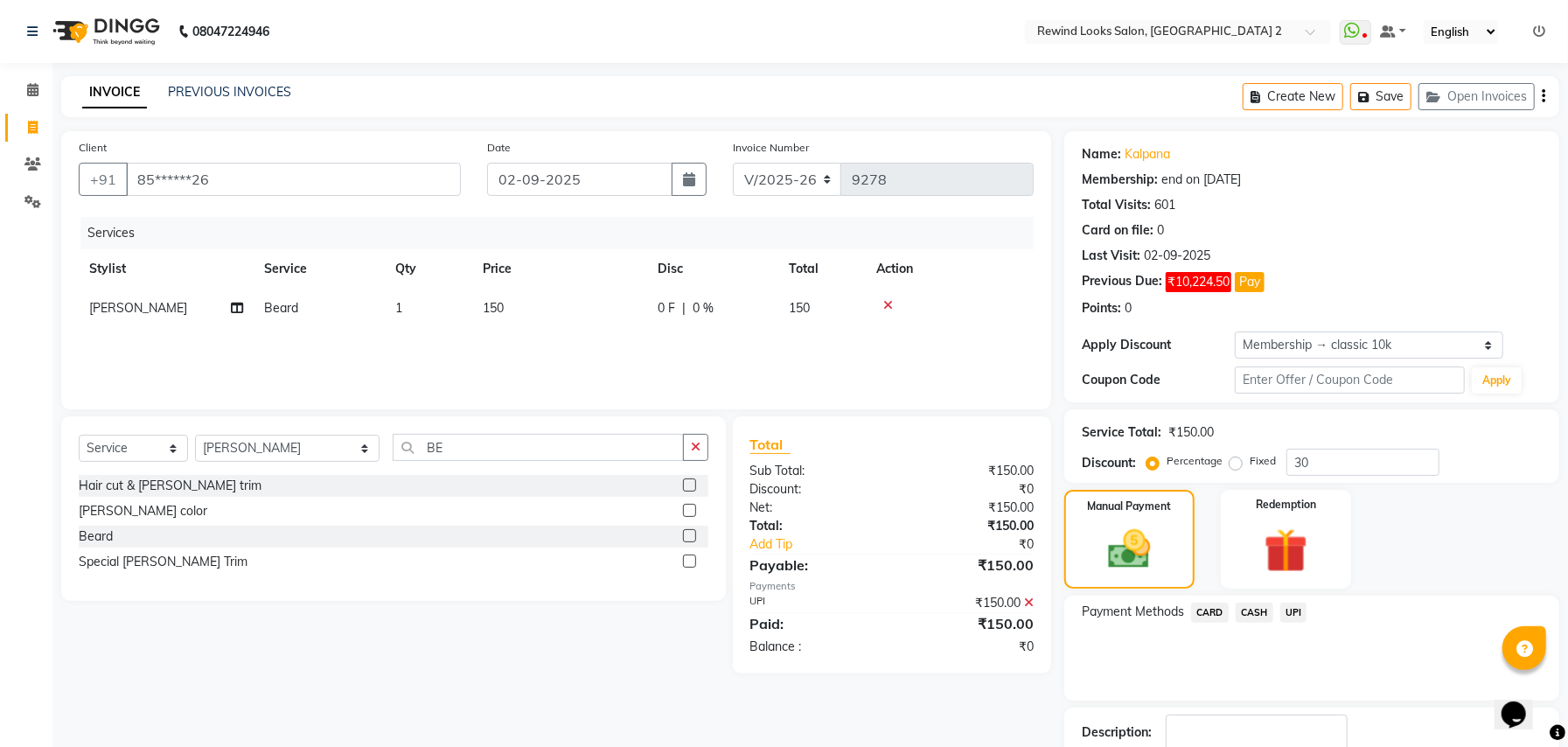
click at [1315, 708] on div "Description:" at bounding box center [1312, 741] width 495 height 68
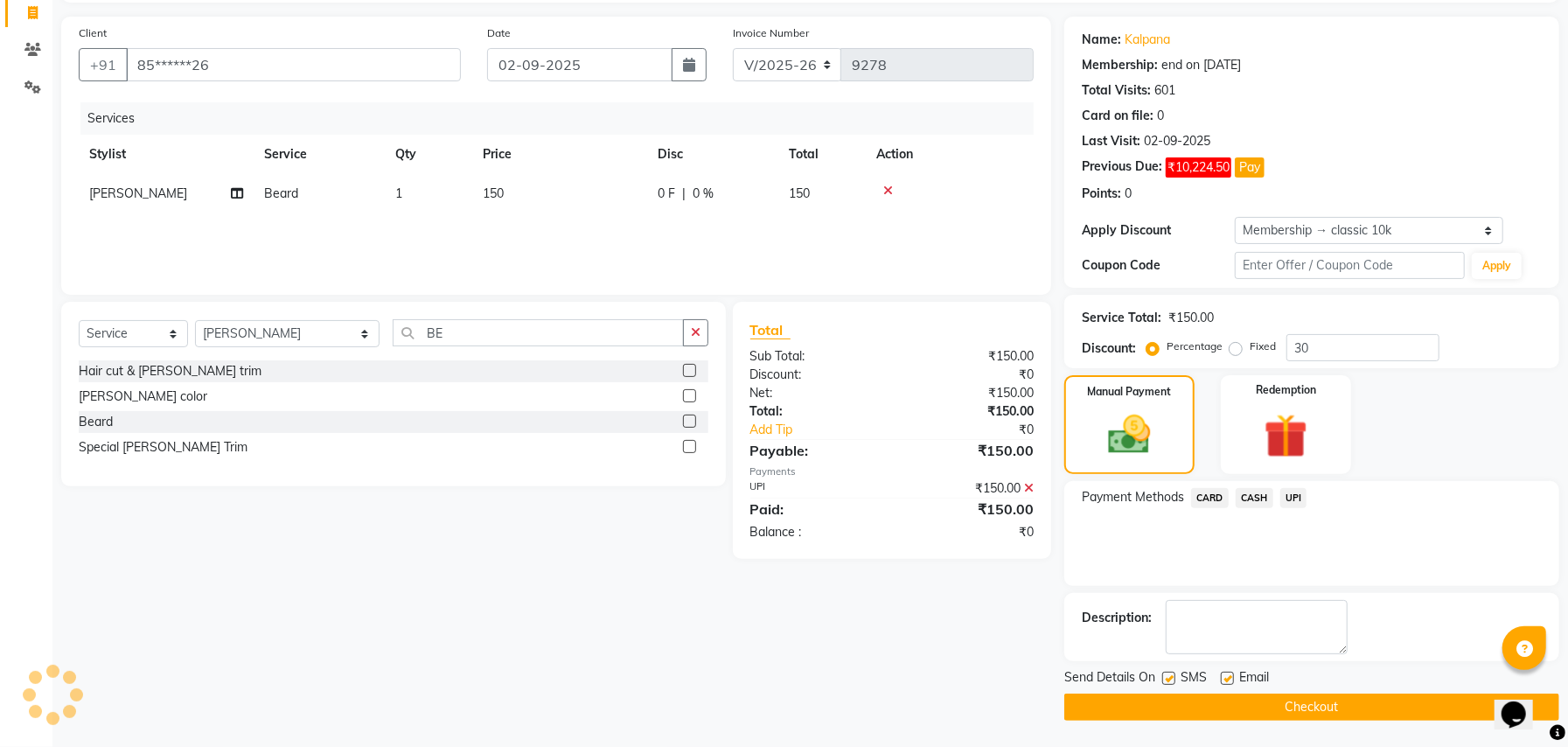
click at [1315, 708] on button "Checkout" at bounding box center [1312, 707] width 495 height 27
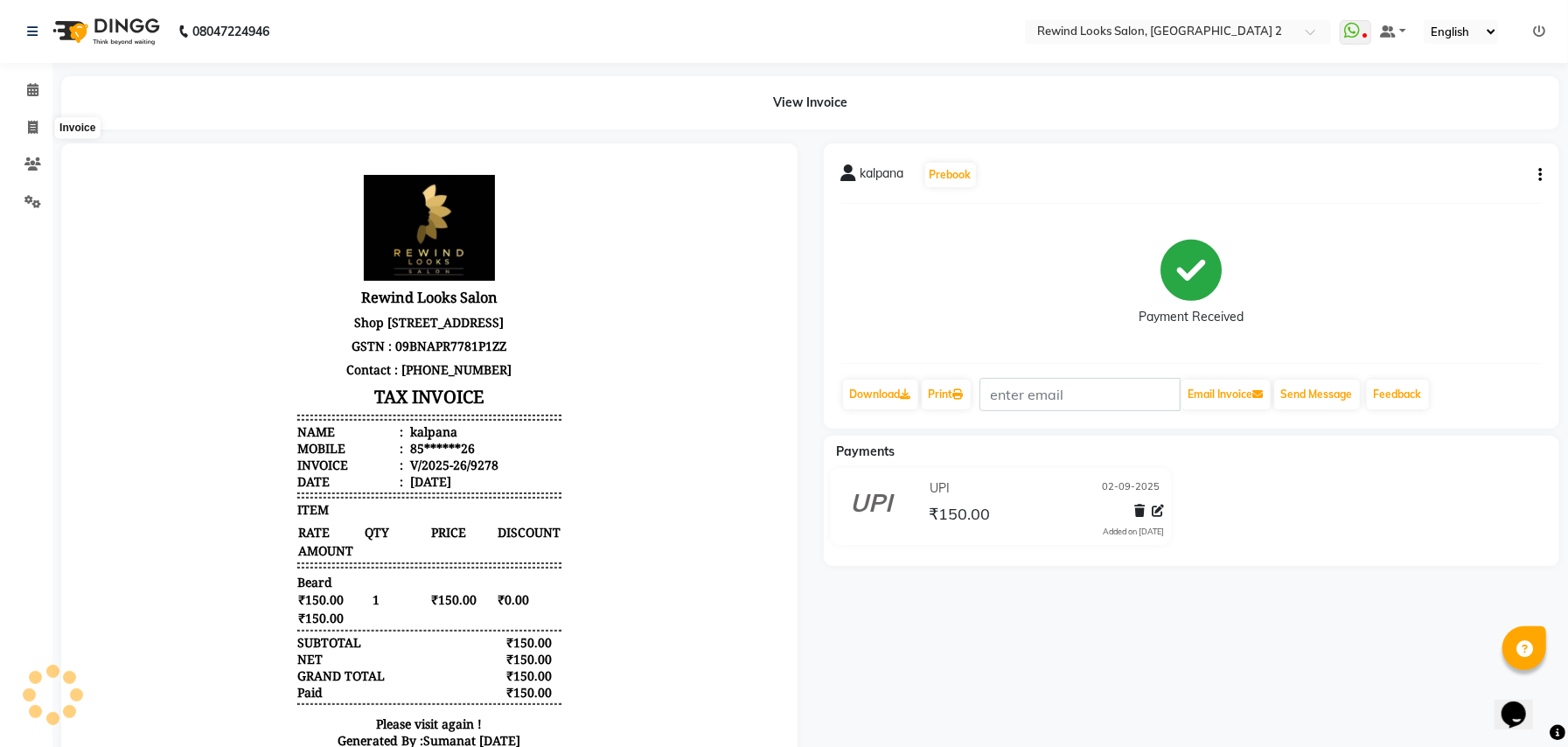
drag, startPoint x: 29, startPoint y: 124, endPoint x: 14, endPoint y: 131, distance: 16.6
click at [29, 124] on div "Calendar Invoice Clients Settings Completed InProgress Upcoming Dropped Tentati…" at bounding box center [118, 431] width 236 height 765
click at [32, 124] on icon at bounding box center [33, 127] width 10 height 13
select select "service"
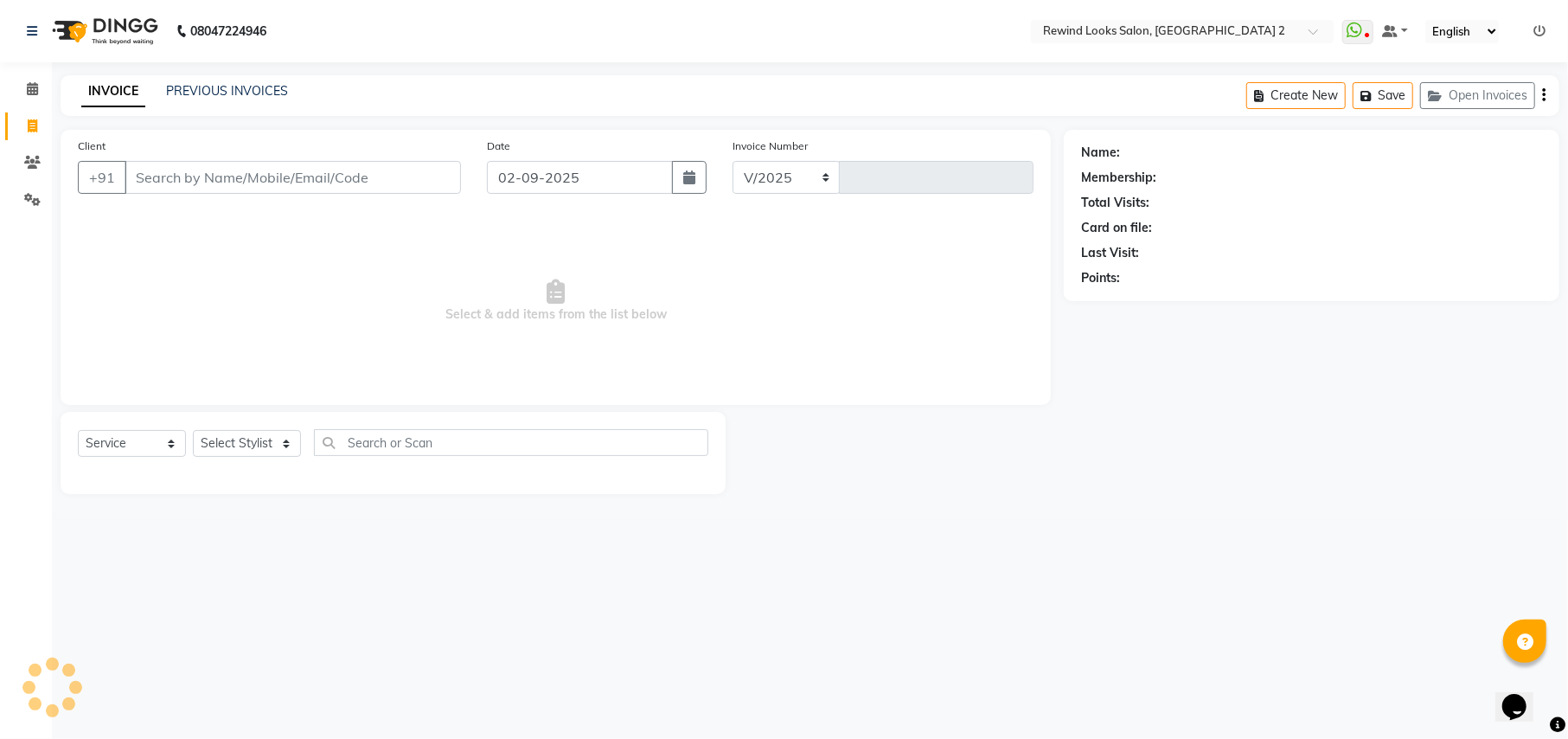
select select "4640"
type input "9279"
